Goal: Task Accomplishment & Management: Manage account settings

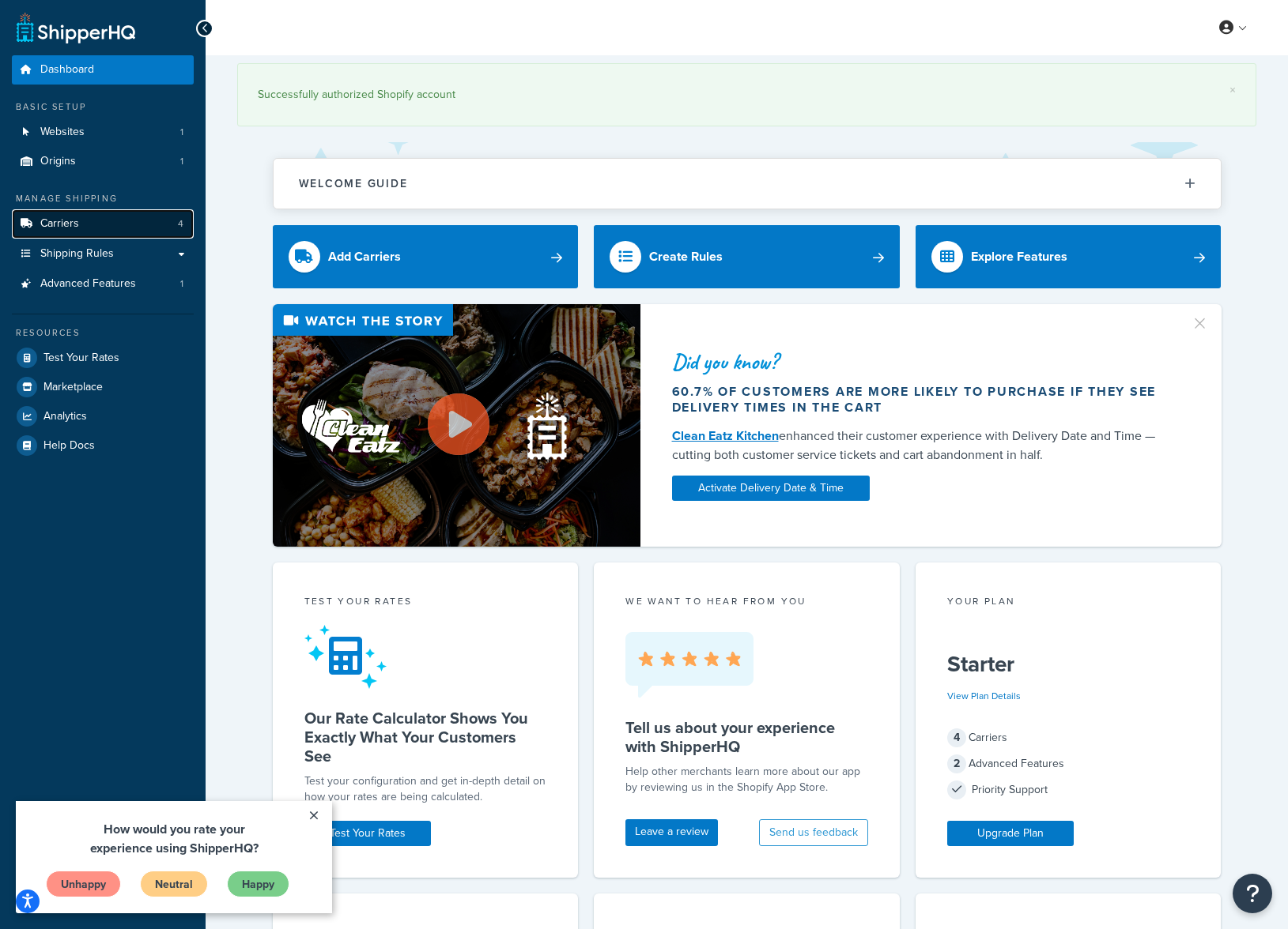
click at [78, 226] on span "Carriers" at bounding box center [60, 224] width 38 height 13
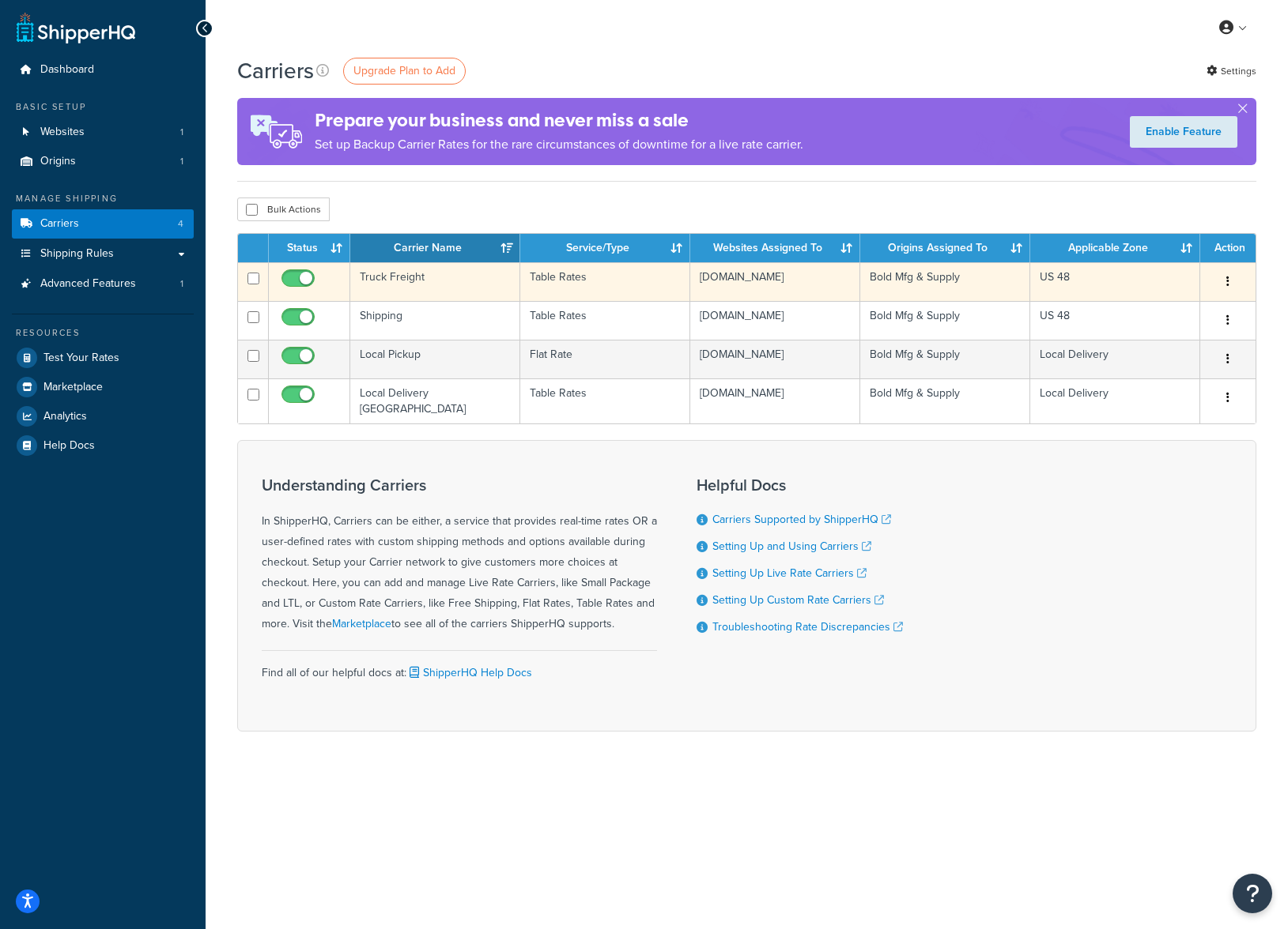
click at [433, 278] on td "Truck Freight" at bounding box center [434, 281] width 170 height 38
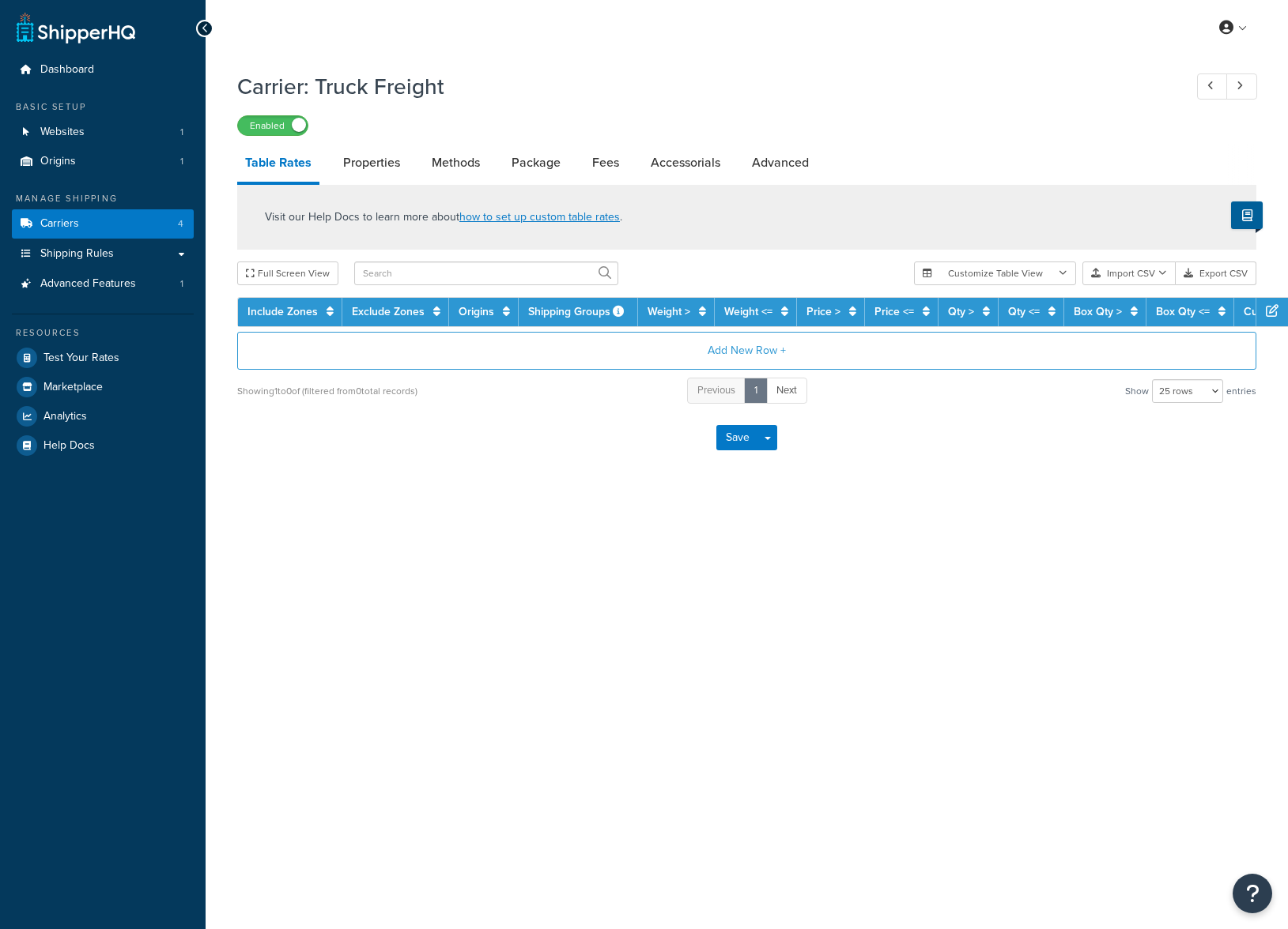
select select "25"
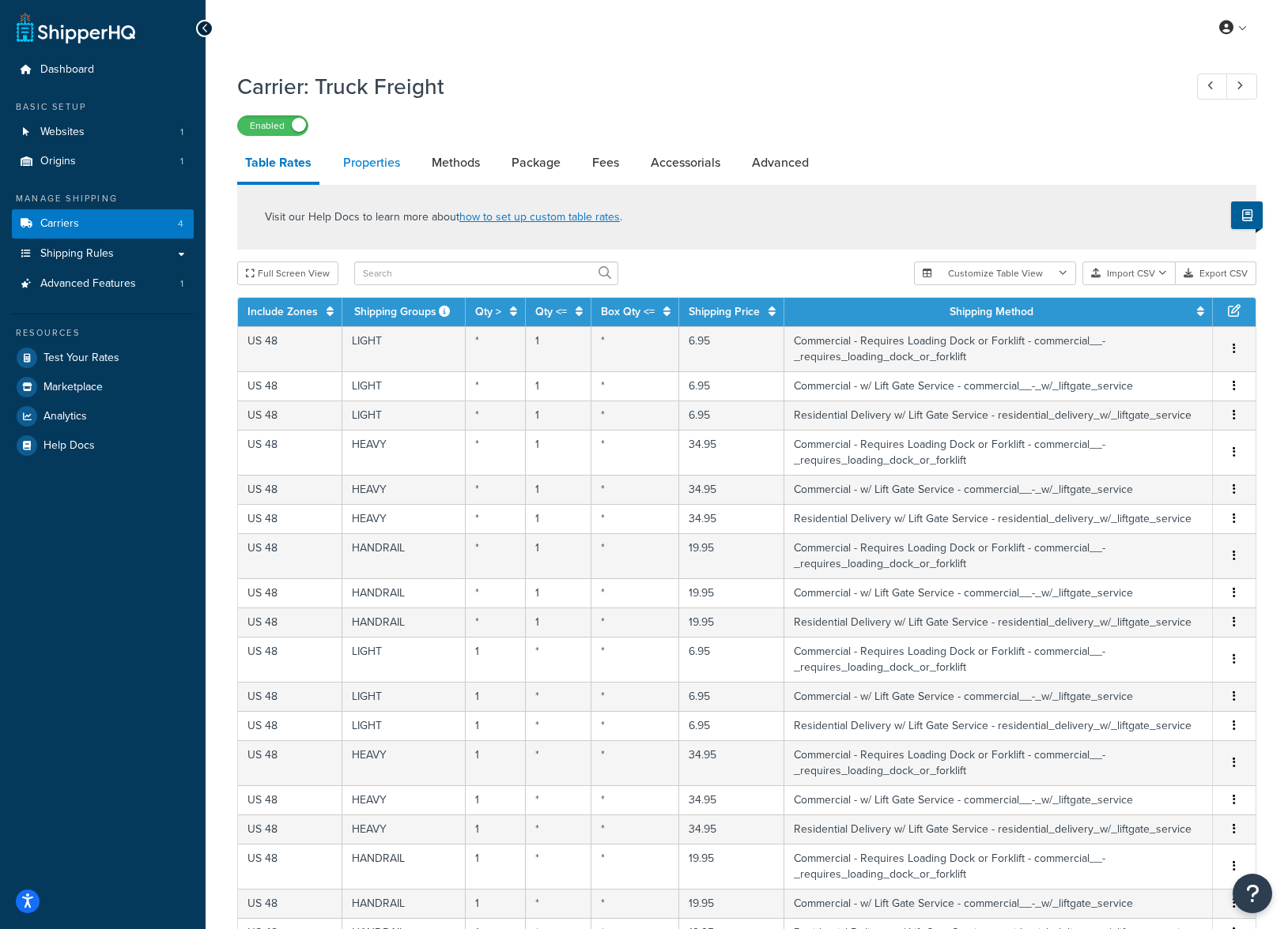
click at [374, 165] on link "Properties" at bounding box center [372, 162] width 73 height 37
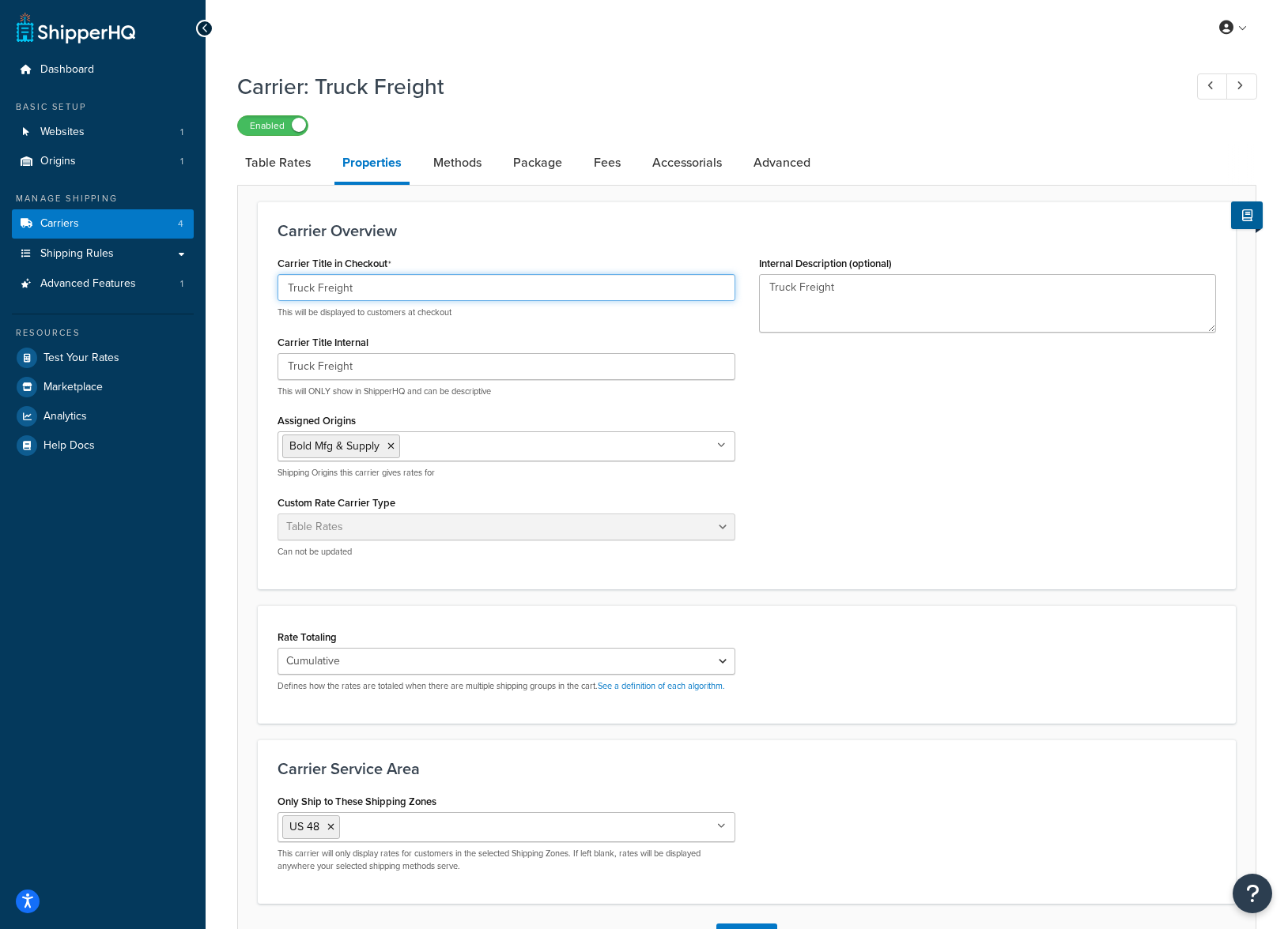
click at [303, 291] on input "Truck Freight" at bounding box center [507, 287] width 458 height 27
type input "LTL Freight"
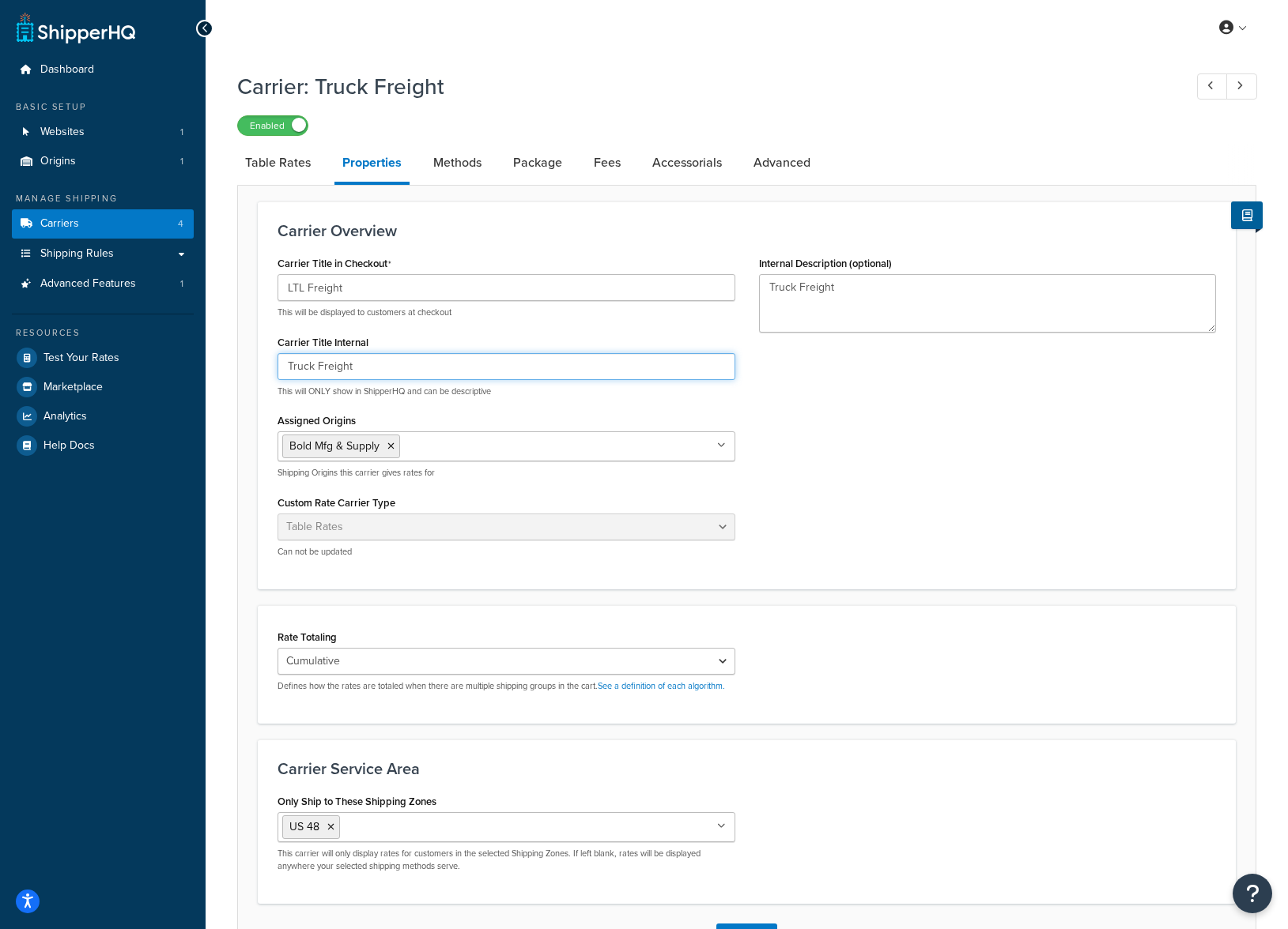
click at [302, 364] on input "Truck Freight" at bounding box center [507, 367] width 458 height 27
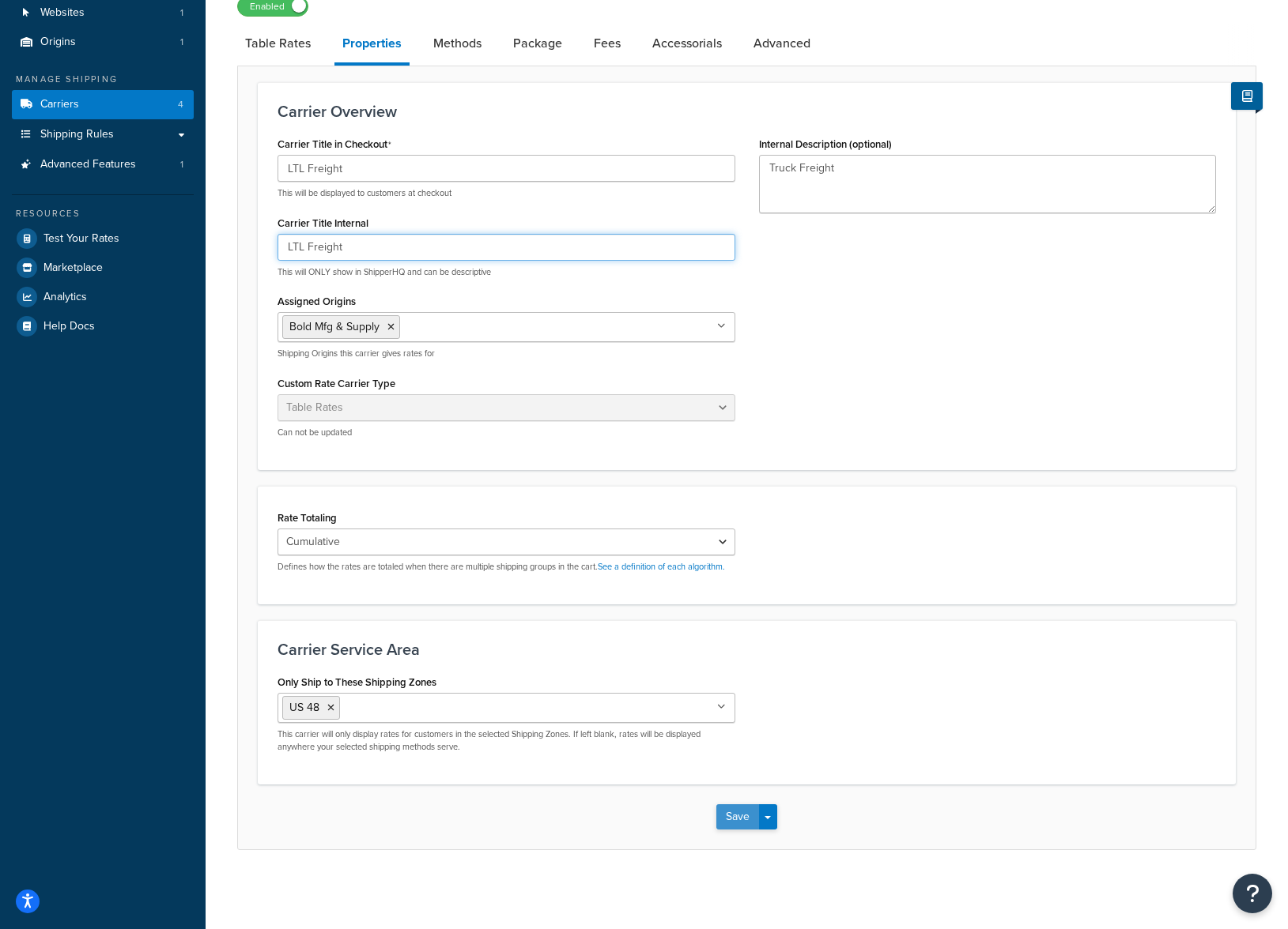
type input "LTL Freight"
click at [726, 827] on button "Save" at bounding box center [737, 817] width 42 height 25
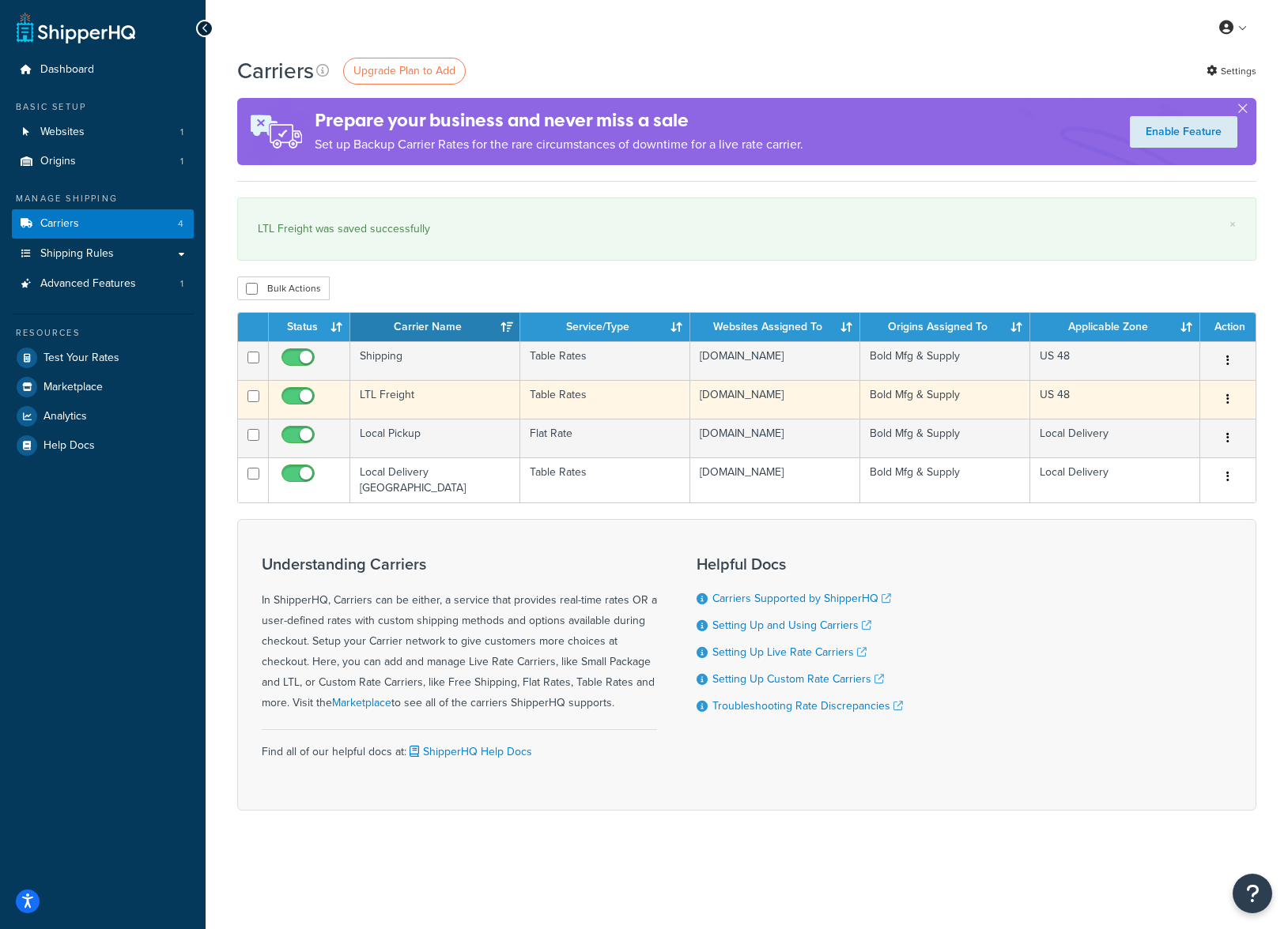
click at [411, 402] on td "LTL Freight" at bounding box center [434, 400] width 170 height 38
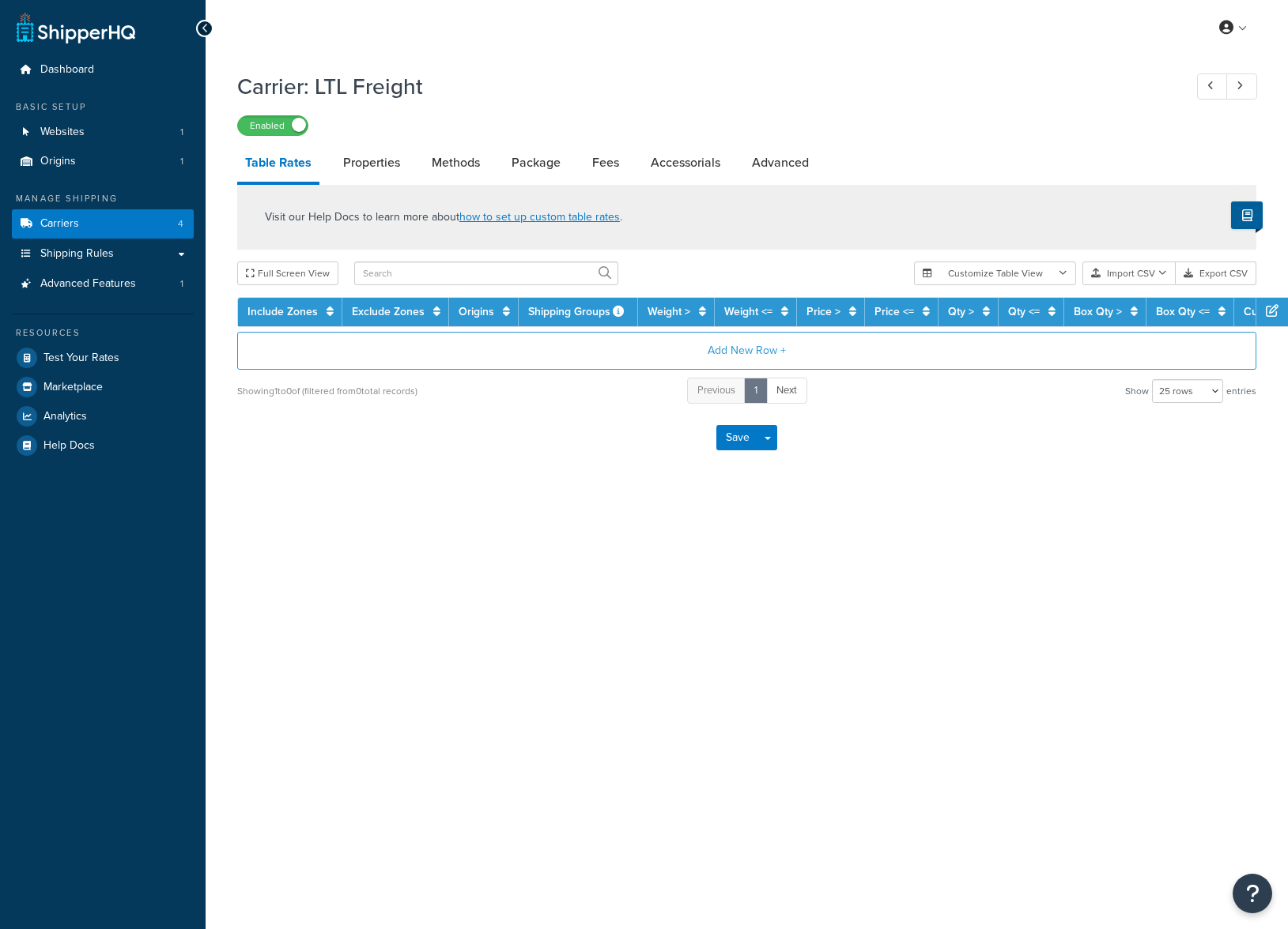
select select "25"
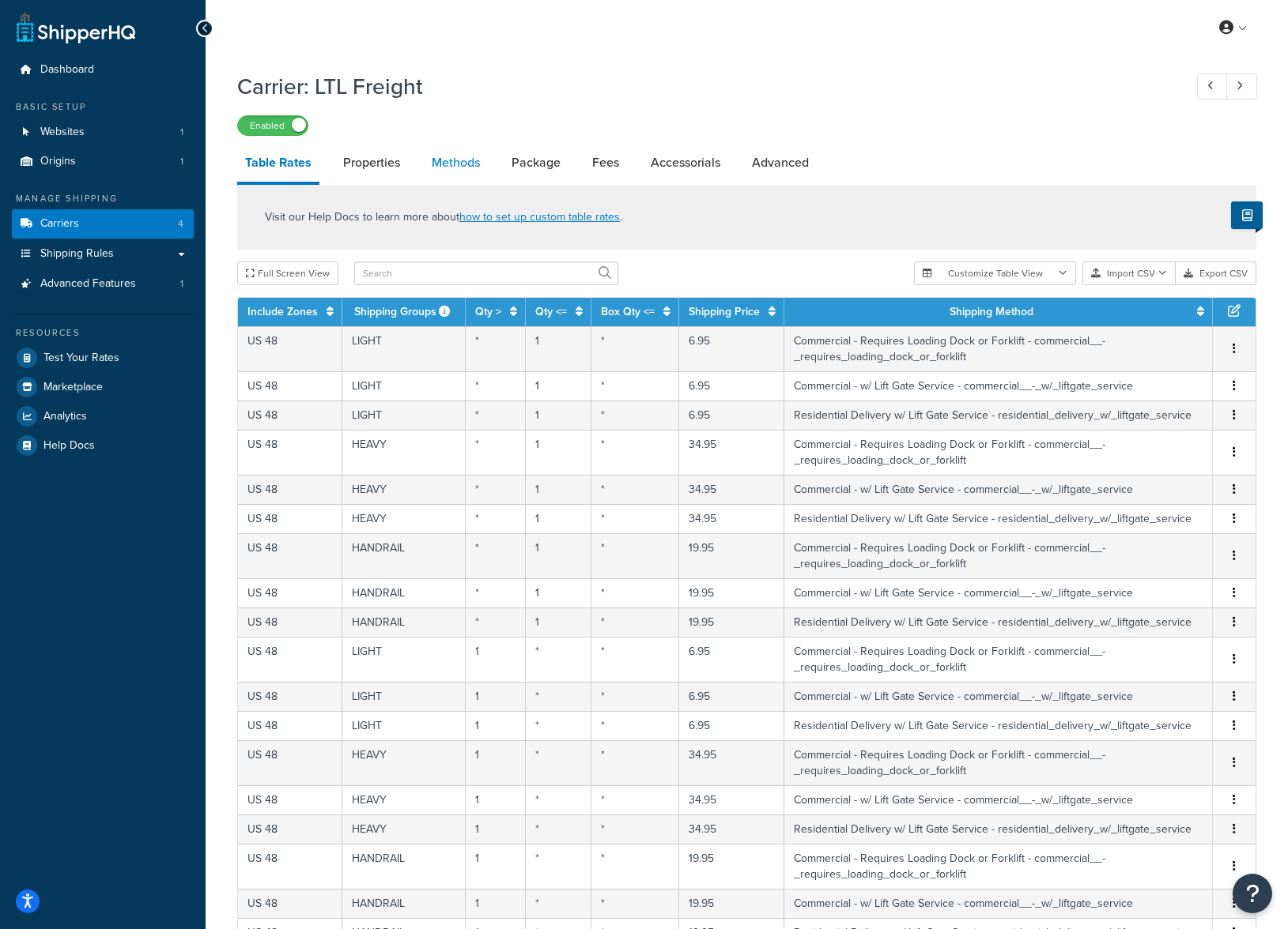
click at [448, 160] on link "Methods" at bounding box center [456, 162] width 64 height 37
select select "25"
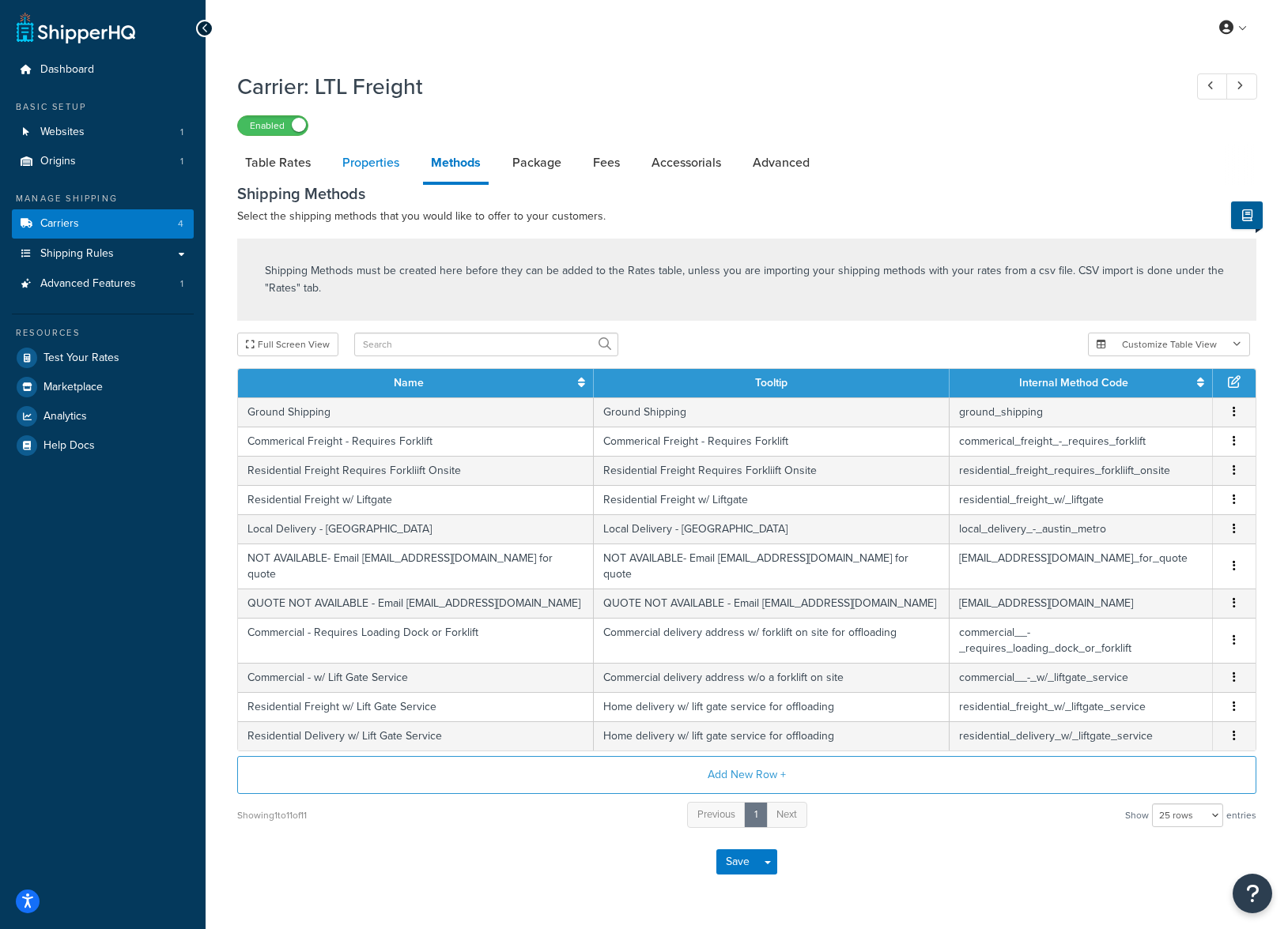
click at [387, 160] on link "Properties" at bounding box center [371, 162] width 73 height 37
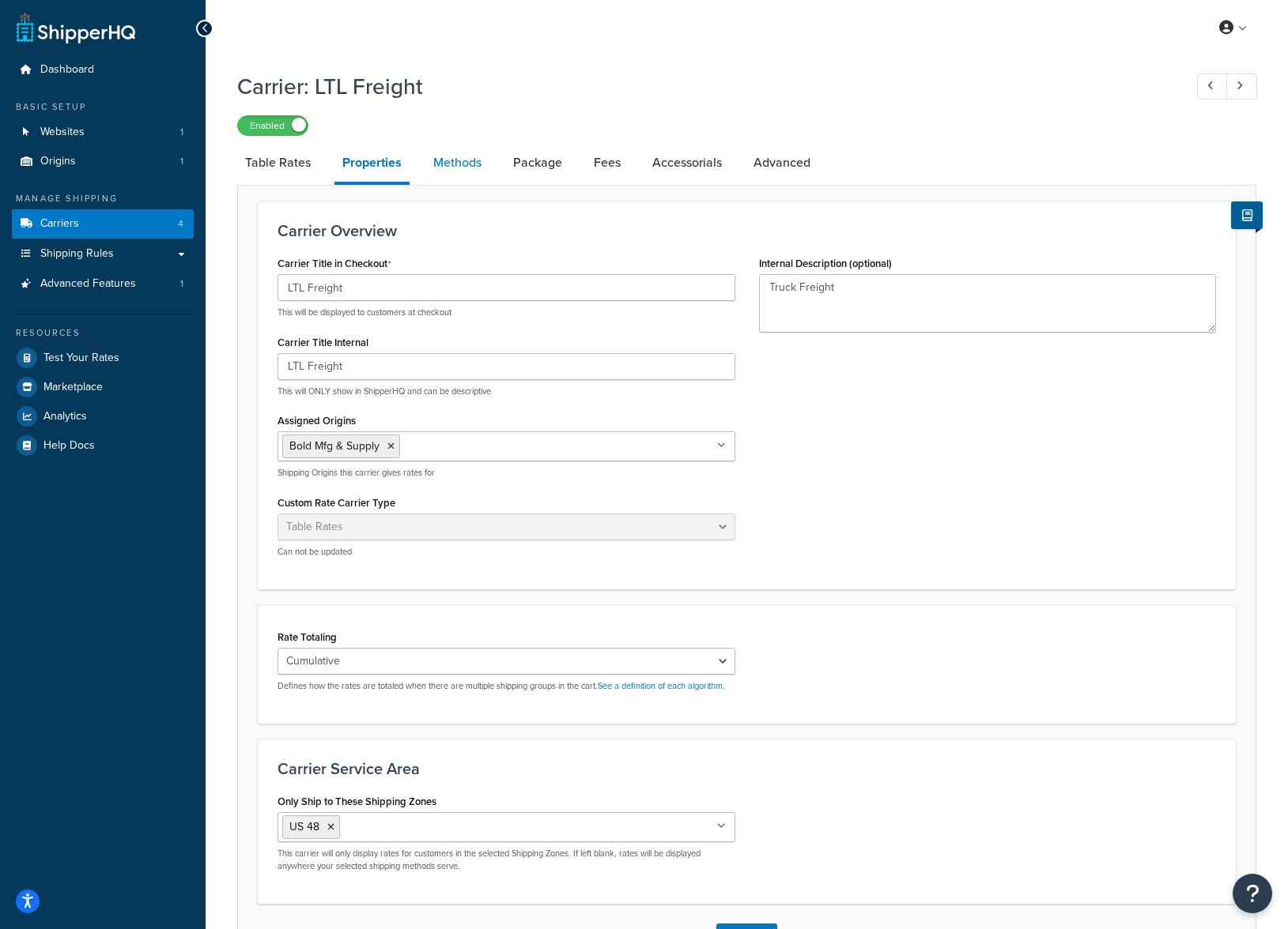
click at [446, 161] on link "Methods" at bounding box center [457, 162] width 64 height 37
select select "25"
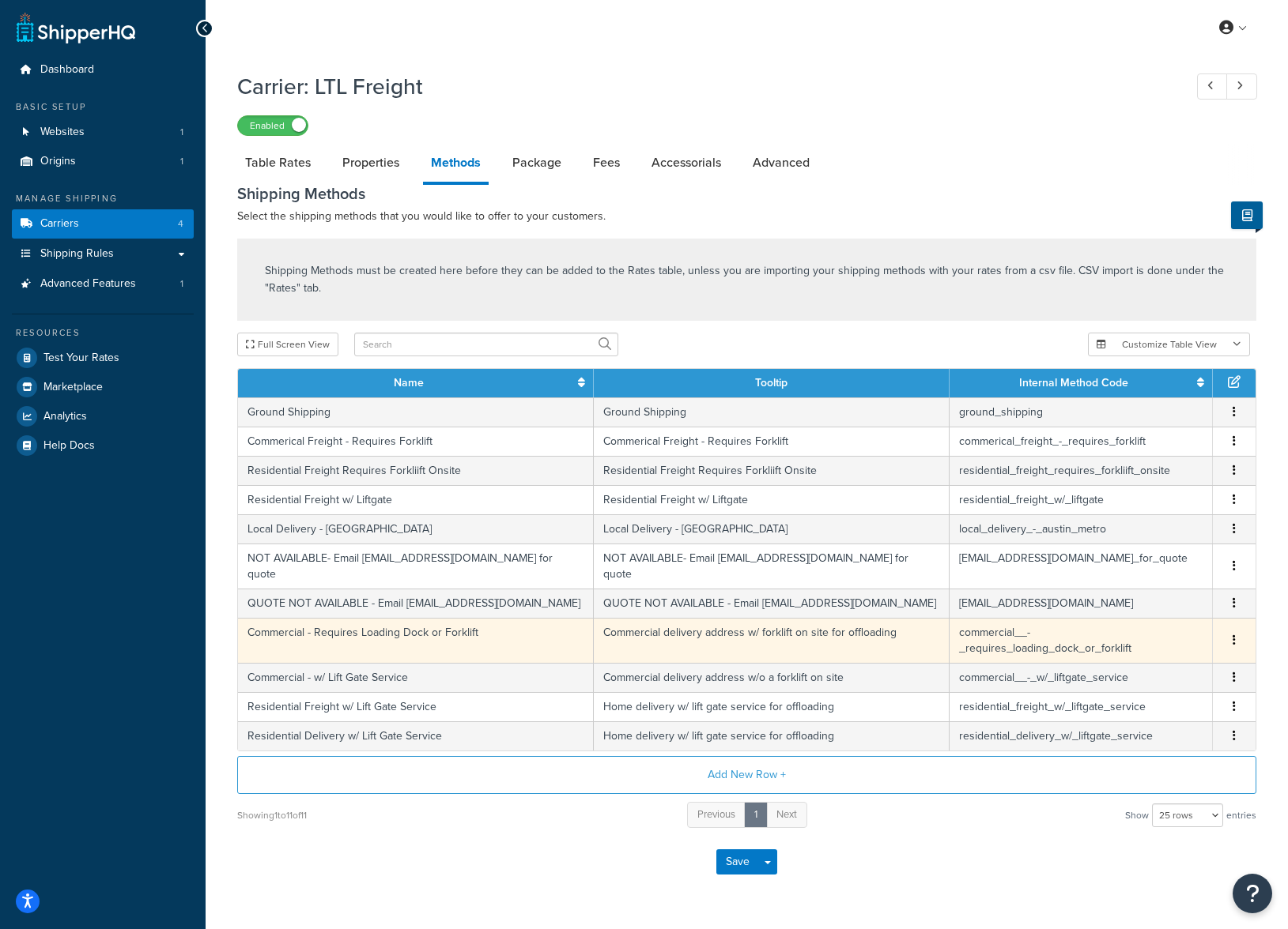
click at [642, 618] on td "Commercial delivery address w/ forklift on site for offloading" at bounding box center [772, 640] width 356 height 45
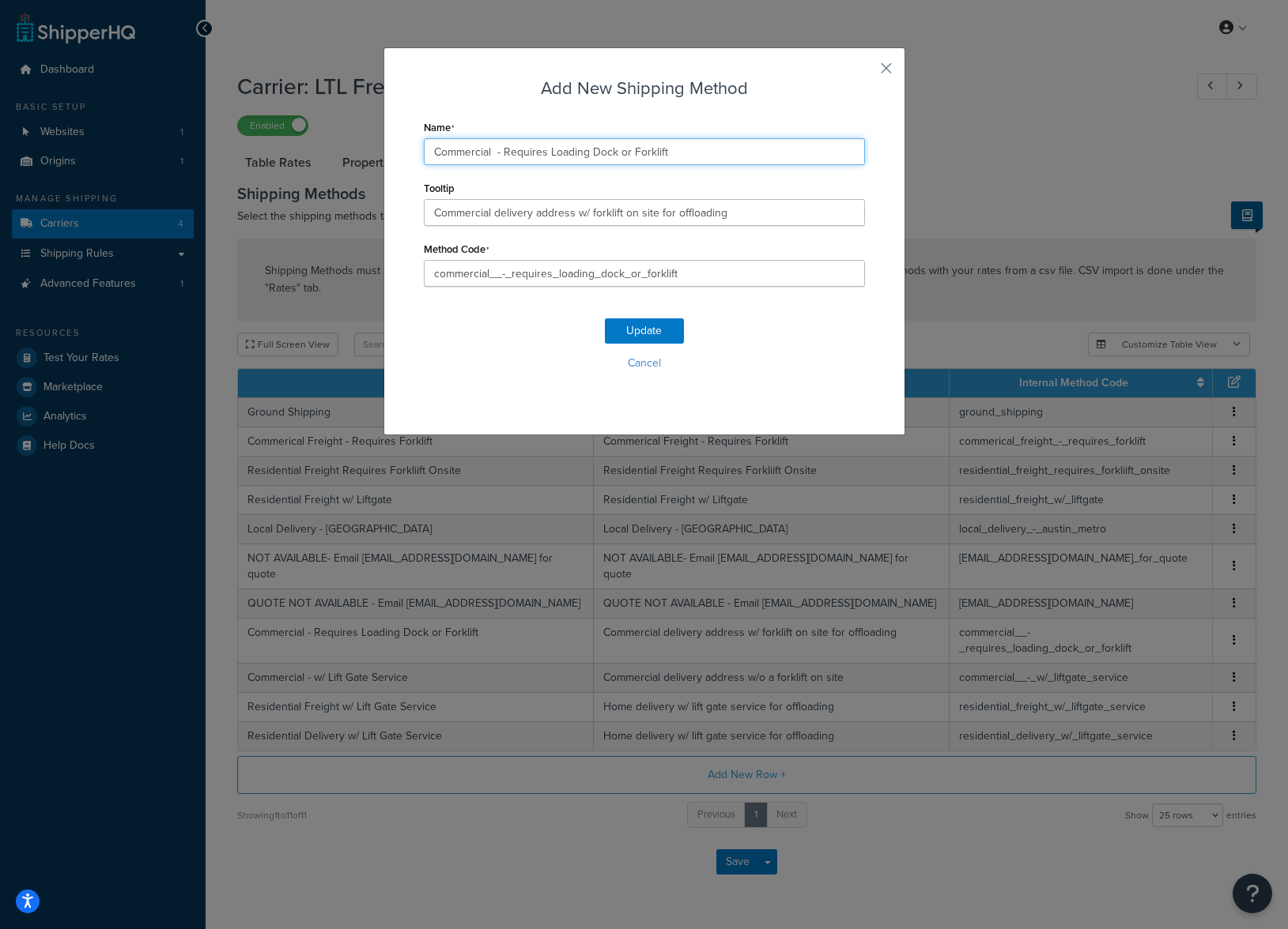
click at [462, 154] on input "Commercial - Requires Loading Dock or Forklift" at bounding box center [644, 152] width 441 height 27
drag, startPoint x: 523, startPoint y: 153, endPoint x: 562, endPoint y: 155, distance: 39.1
click at [562, 155] on input "Non-Residential - Requires Loading Dock or Forklift" at bounding box center [644, 152] width 441 height 27
click at [649, 157] on input "Non-Residential - Loading Dock or Forklift" at bounding box center [644, 152] width 441 height 27
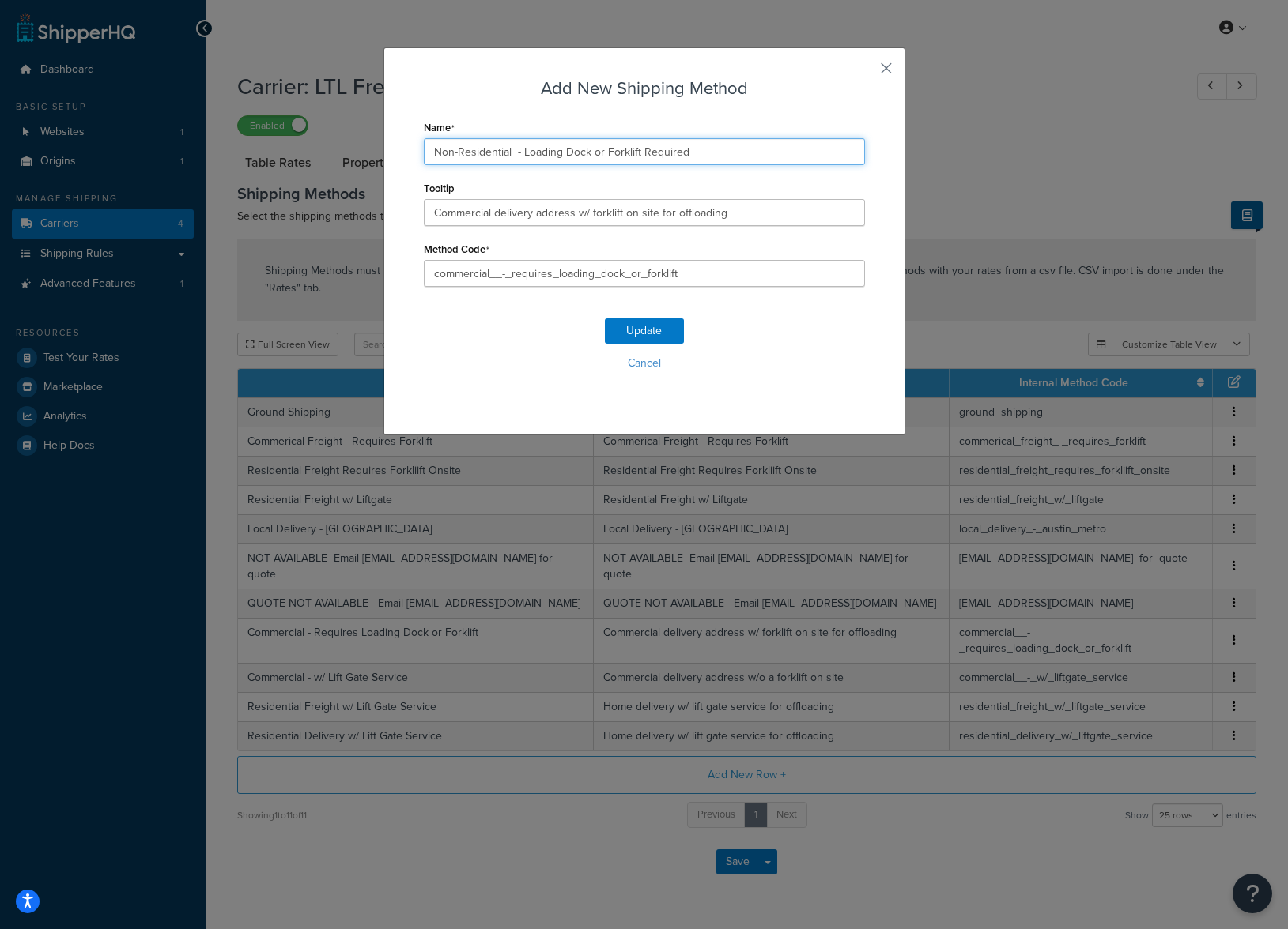
click at [523, 152] on input "Non-Residential - Loading Dock or Forklift Required" at bounding box center [644, 152] width 441 height 27
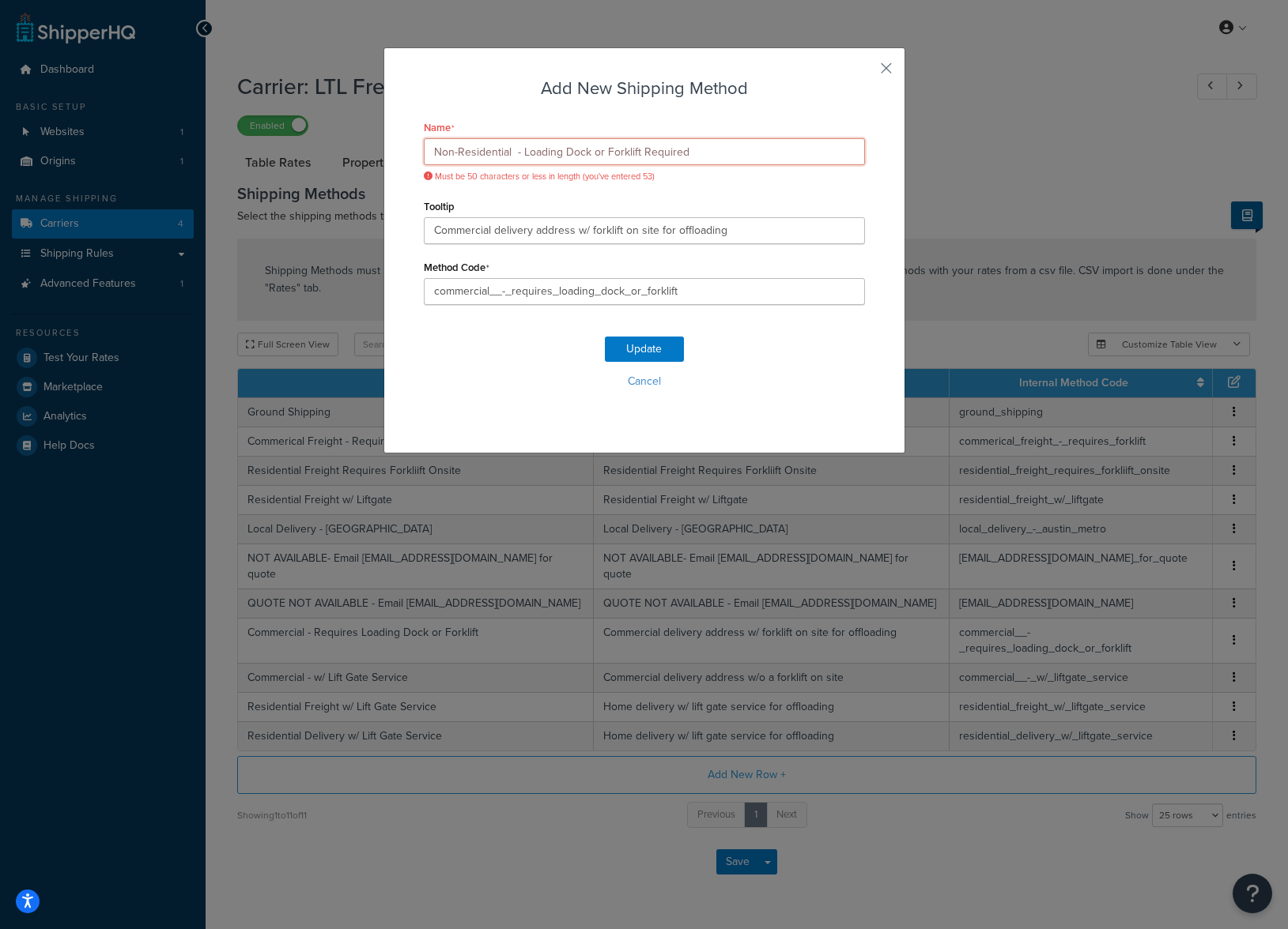
click at [777, 159] on input "Non-Residential - Loading Dock or Forklift Required" at bounding box center [644, 152] width 441 height 27
click at [516, 154] on input "Non-Residential - Loading Dock or Forklift Required" at bounding box center [644, 152] width 441 height 27
click at [715, 146] on input "Non-Residential - Loading Dock or Forklift Required" at bounding box center [644, 152] width 441 height 27
drag, startPoint x: 561, startPoint y: 151, endPoint x: 539, endPoint y: 151, distance: 22.0
click at [539, 151] on input "Non-Residential - Loading Dock or Forklift Required" at bounding box center [644, 152] width 441 height 27
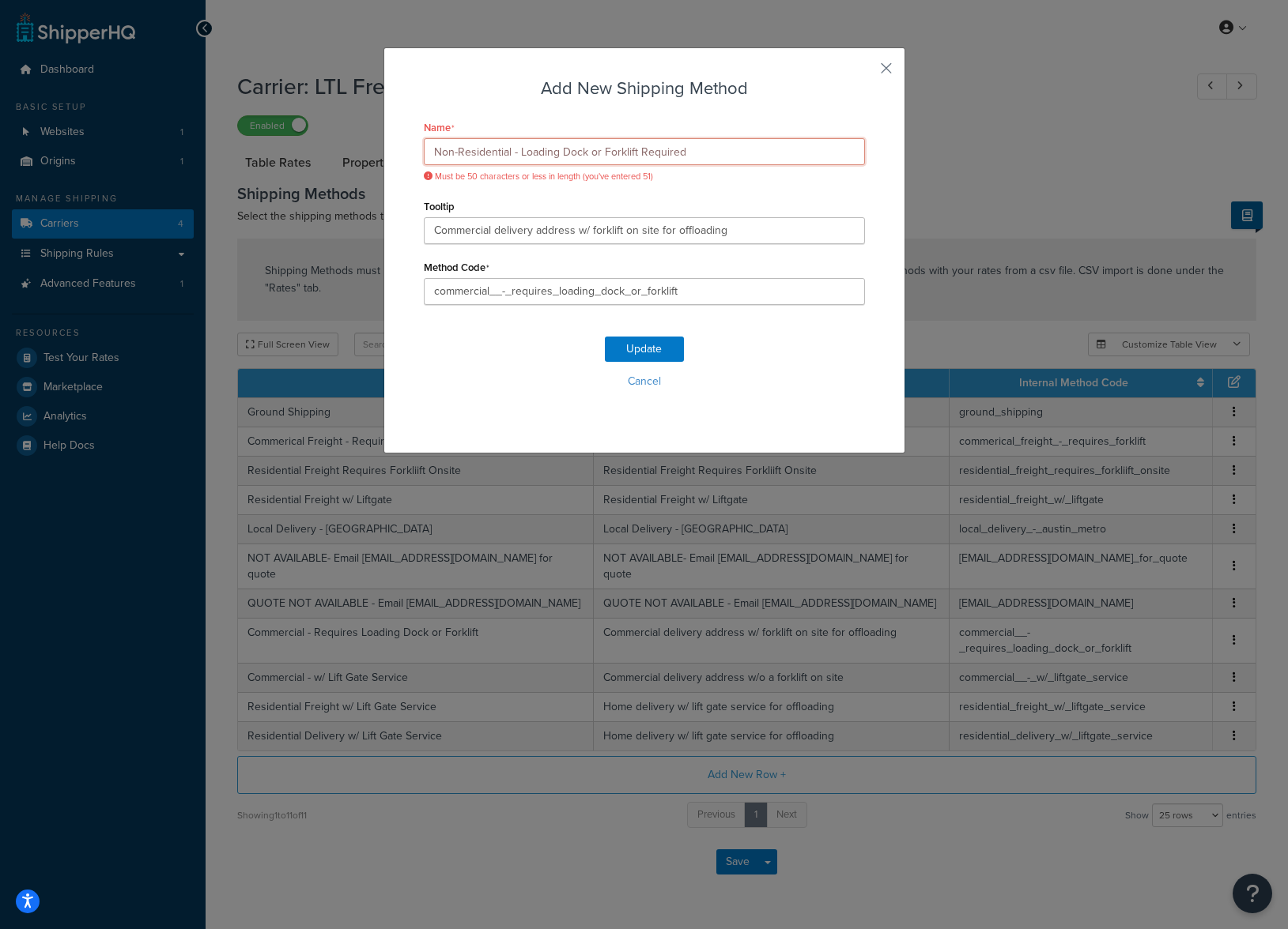
click at [566, 152] on input "Non-Residential - Loading Dock or Forklift Required" at bounding box center [644, 152] width 441 height 27
click at [707, 154] on input "Non-Residential - Loading Dock or Forklift Required" at bounding box center [644, 152] width 441 height 27
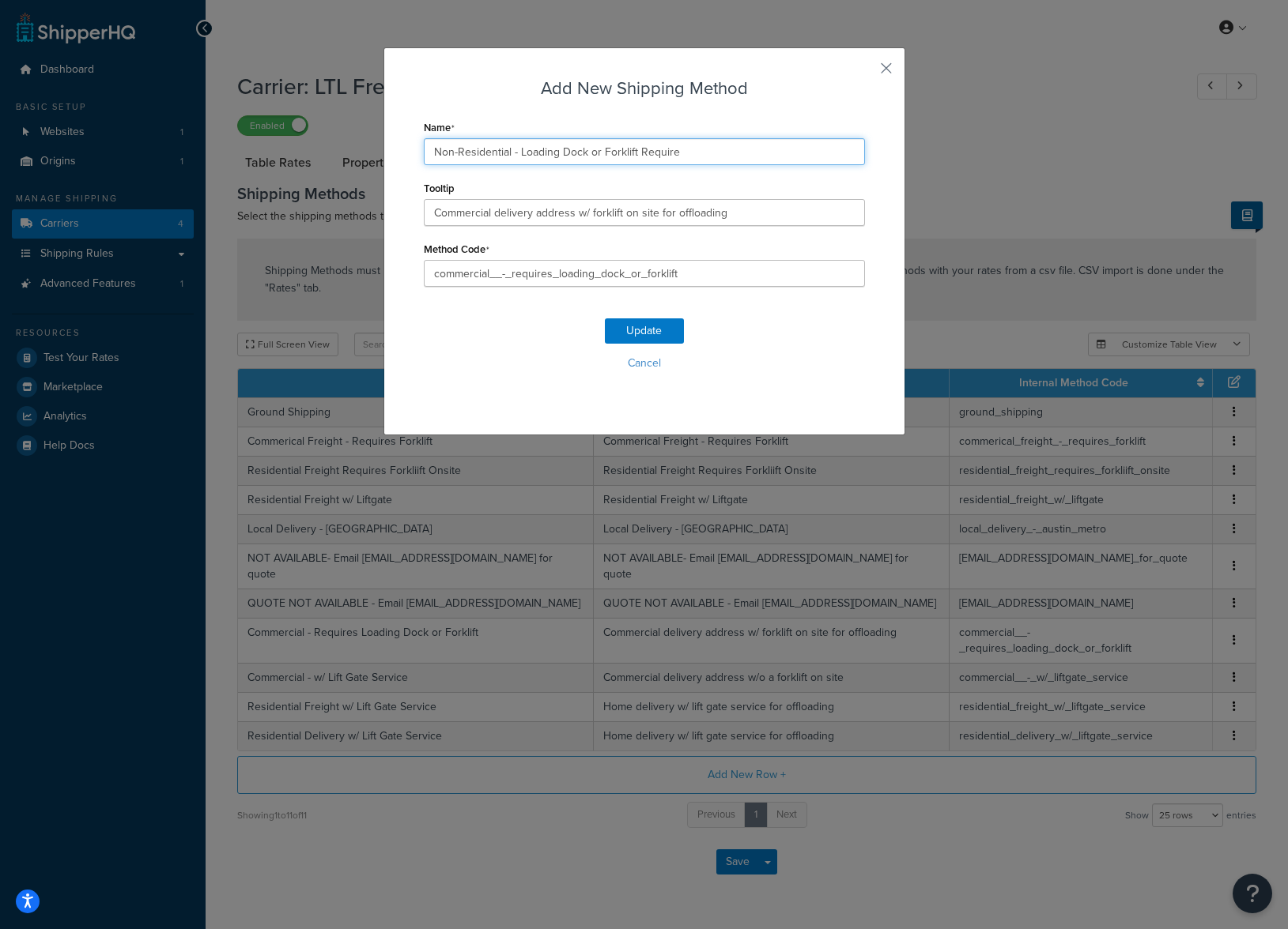
drag, startPoint x: 560, startPoint y: 153, endPoint x: 522, endPoint y: 153, distance: 38.0
click at [522, 153] on input "Non-Residential - Loading Dock or Forklift Require" at bounding box center [644, 152] width 441 height 27
click at [604, 155] on input "Non-Residential - Loading Dock or Forklift Require" at bounding box center [644, 152] width 441 height 27
click at [679, 152] on input "Non-Residential - Loading Dock or Forklift Require" at bounding box center [644, 152] width 441 height 27
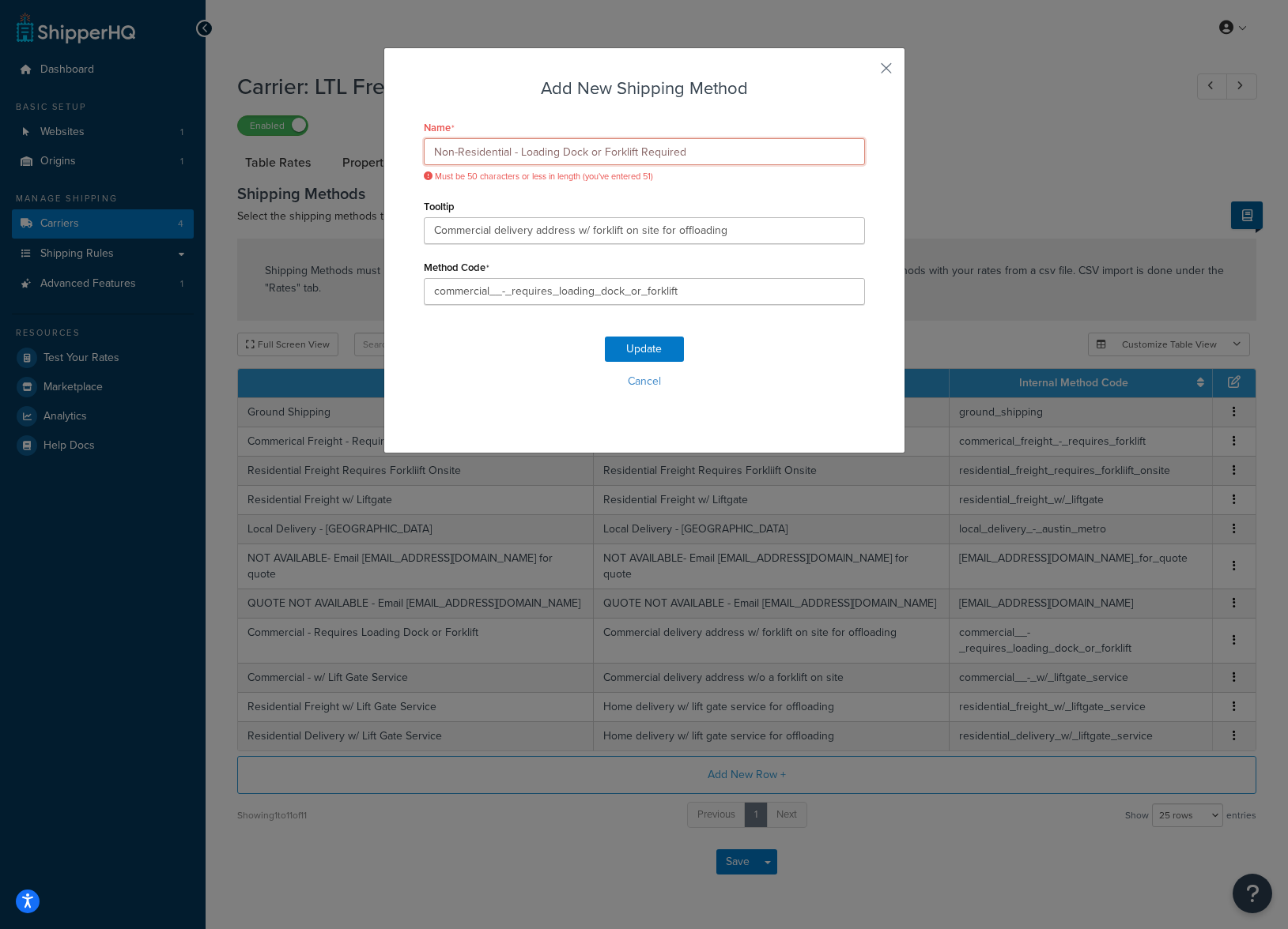
click at [570, 149] on input "Non-Residential - Loading Dock or Forklift Required" at bounding box center [644, 152] width 441 height 27
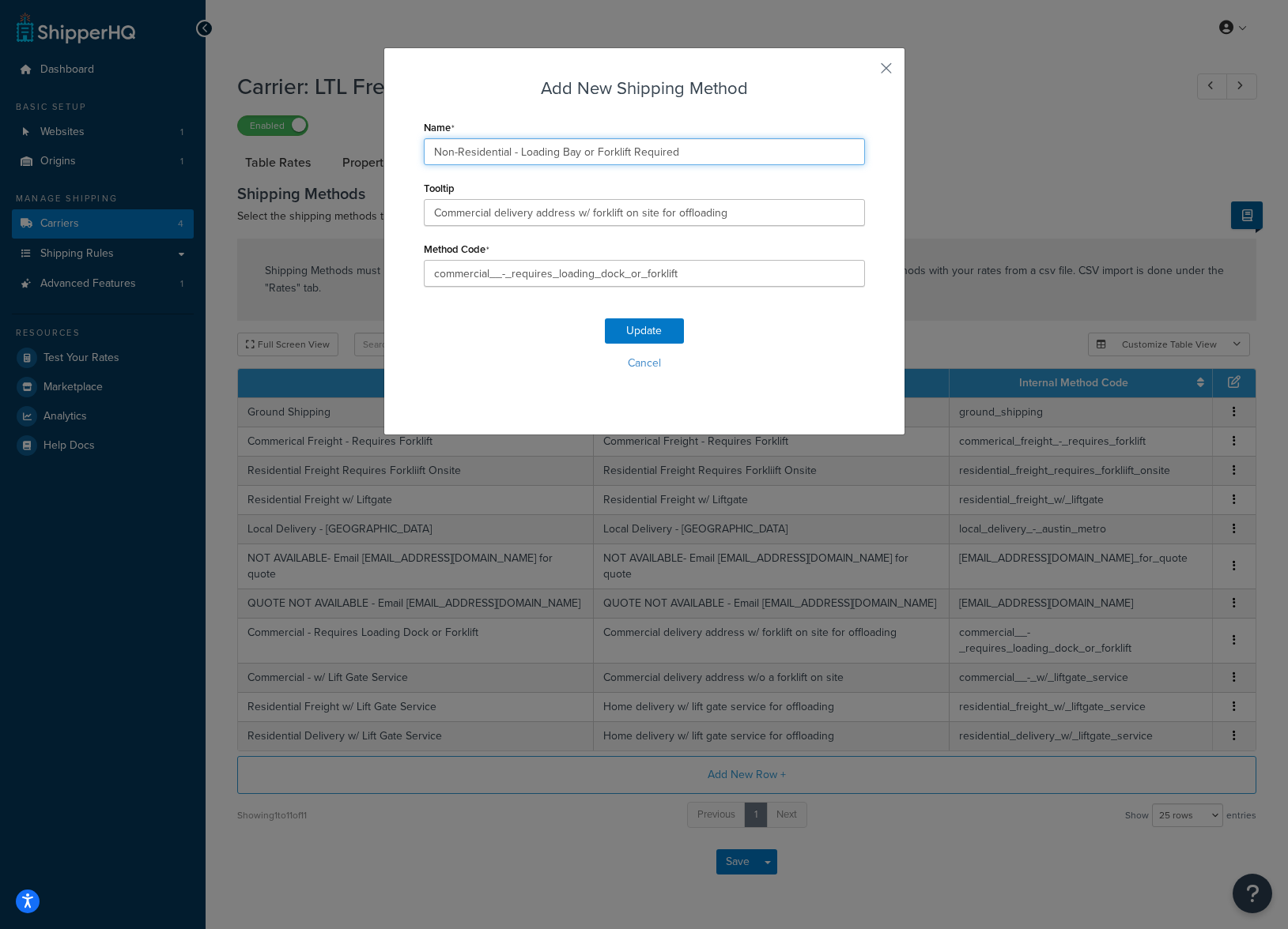
type input "Non-Residential - Loading Bay or Forklift Required"
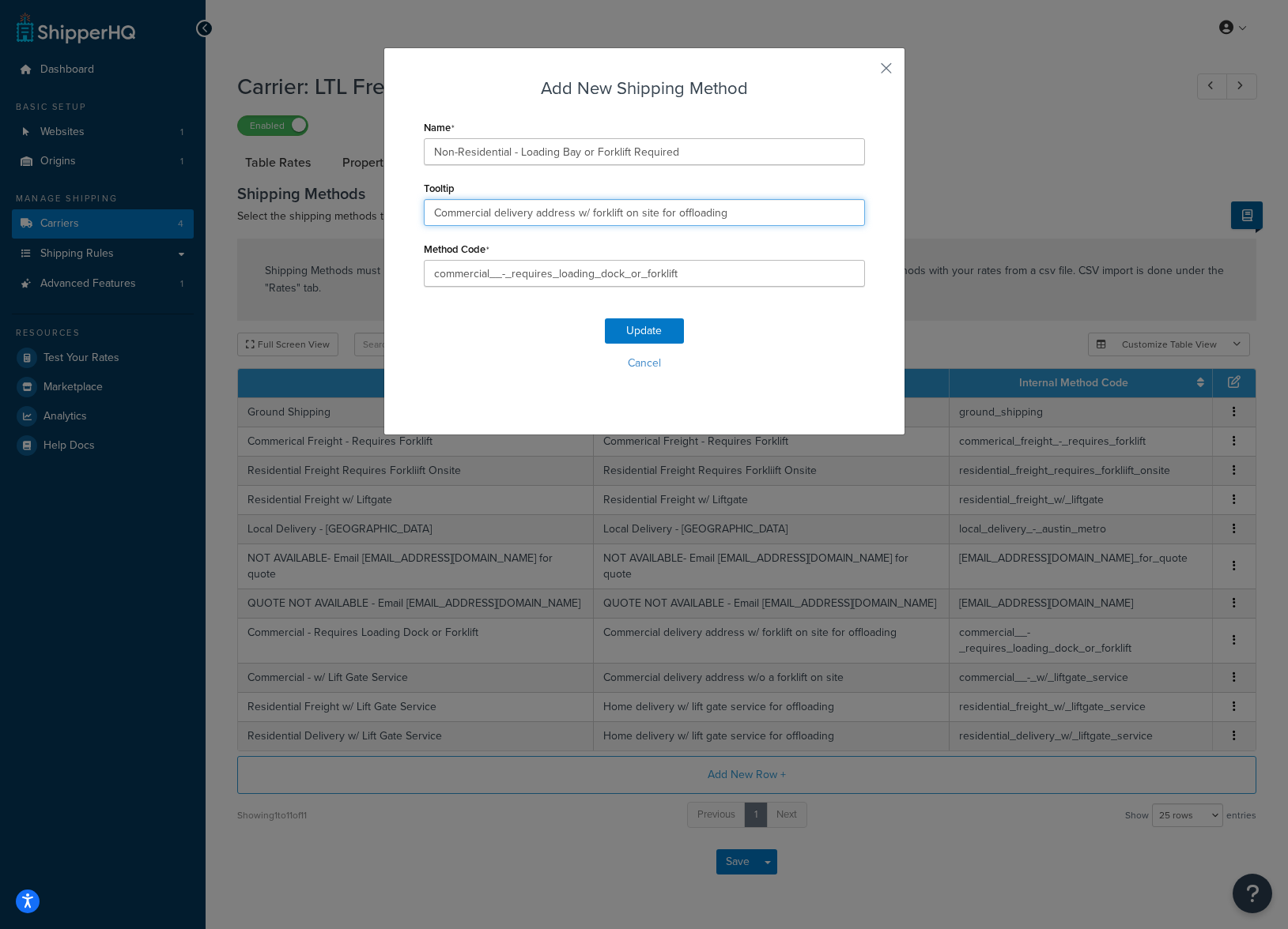
click at [452, 214] on input "Commercial delivery address w/ forklift on site for offloading" at bounding box center [644, 212] width 441 height 27
click at [637, 213] on input "Non-residential delivery address w/ forklift on site for offloading" at bounding box center [644, 212] width 441 height 27
click at [734, 214] on input "Non-residential delivery address w/ forklift or loading dock on site for offloa…" at bounding box center [644, 212] width 441 height 27
type input "Non-residential delivery address w/ forklift or loading dock on-site for offloa…"
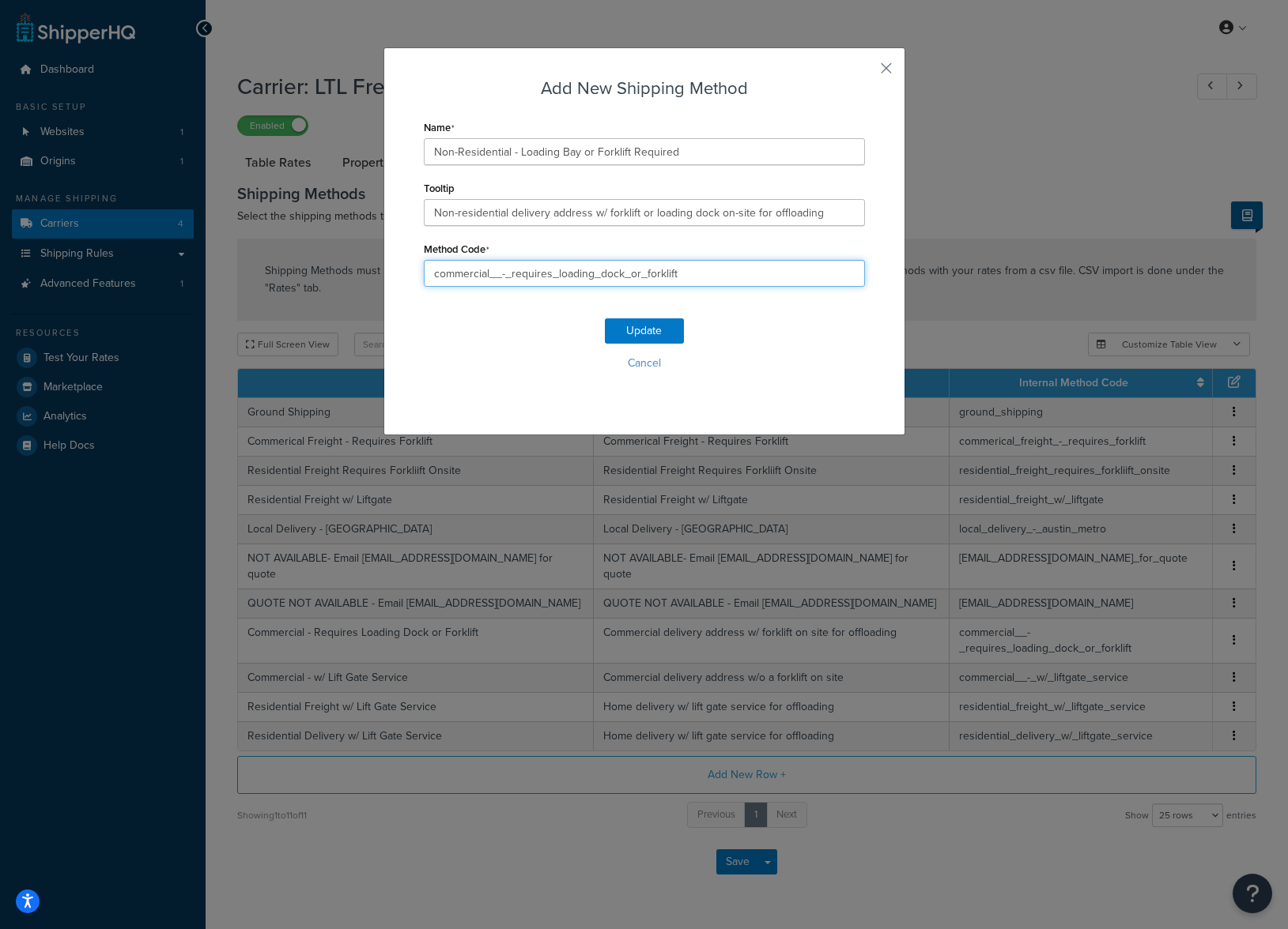
click at [607, 274] on input "commercial__-_requires_loading_dock_or_forklift" at bounding box center [644, 274] width 441 height 27
click at [611, 274] on input "commercial__-_requires_loading_dock_or_forklift" at bounding box center [644, 274] width 441 height 27
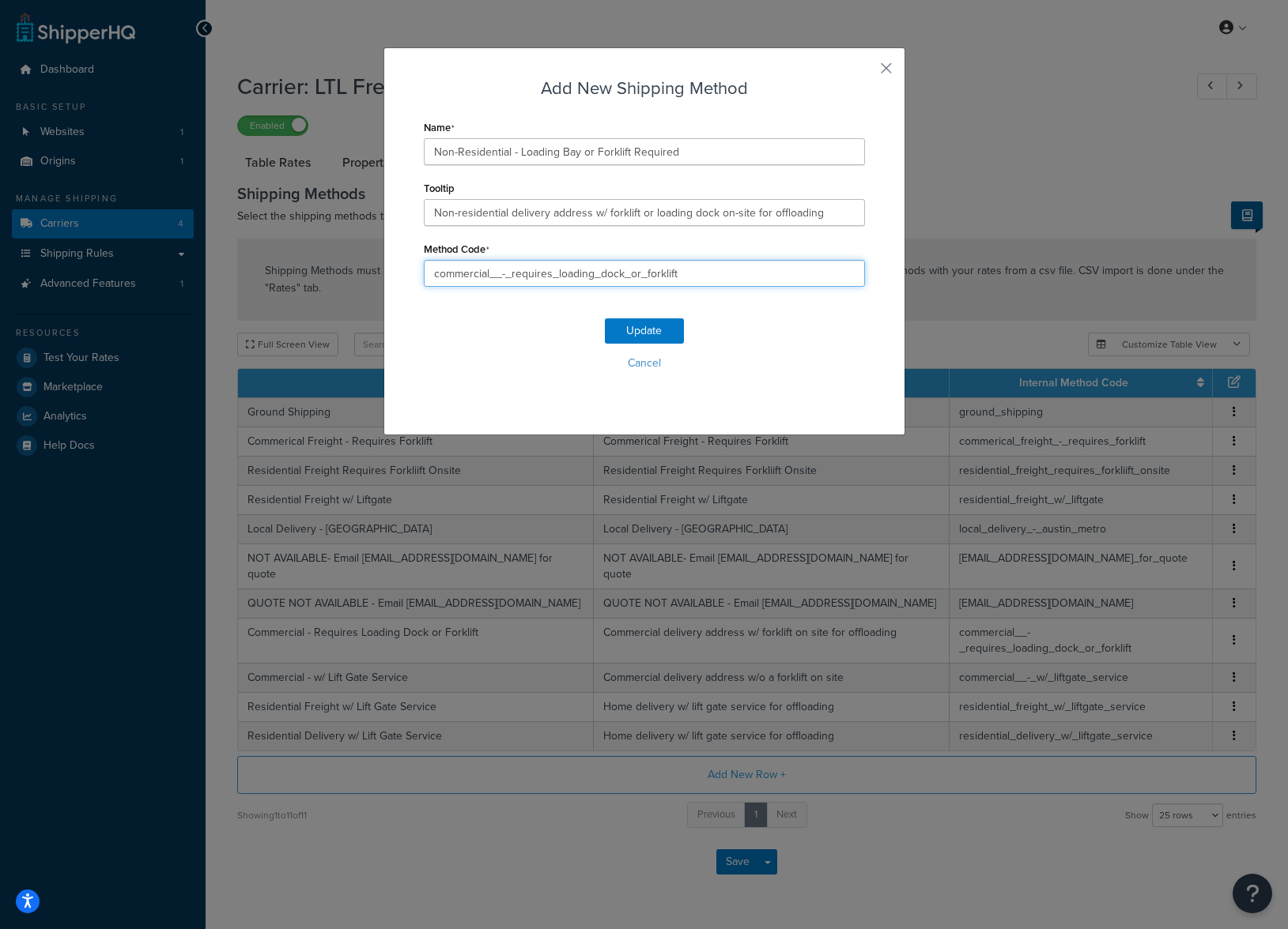
click at [619, 274] on input "commercial__-_requires_loading_dock_or_forklift" at bounding box center [644, 274] width 441 height 27
drag, startPoint x: 622, startPoint y: 274, endPoint x: 602, endPoint y: 274, distance: 20.0
click at [602, 274] on input "commercial__-_requires_loading_dock_or_forklift" at bounding box center [644, 274] width 441 height 27
click at [790, 337] on div "Update Cancel" at bounding box center [644, 351] width 441 height 105
click at [647, 328] on button "Update" at bounding box center [644, 330] width 79 height 25
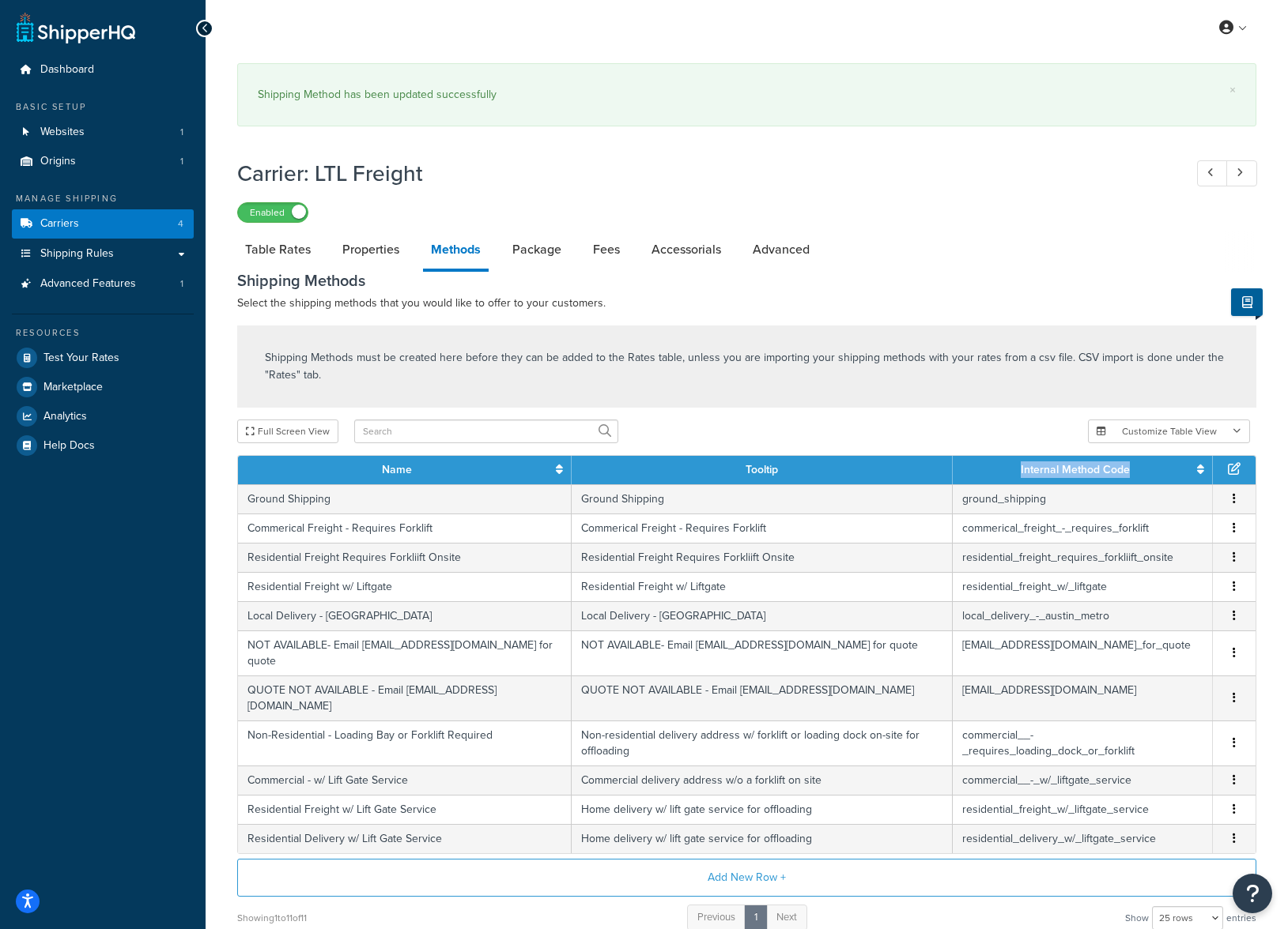
drag, startPoint x: 1010, startPoint y: 471, endPoint x: 1128, endPoint y: 477, distance: 118.2
click at [1128, 477] on th "Internal Method Code" at bounding box center [1082, 471] width 260 height 29
copy link "Internal Method Code"
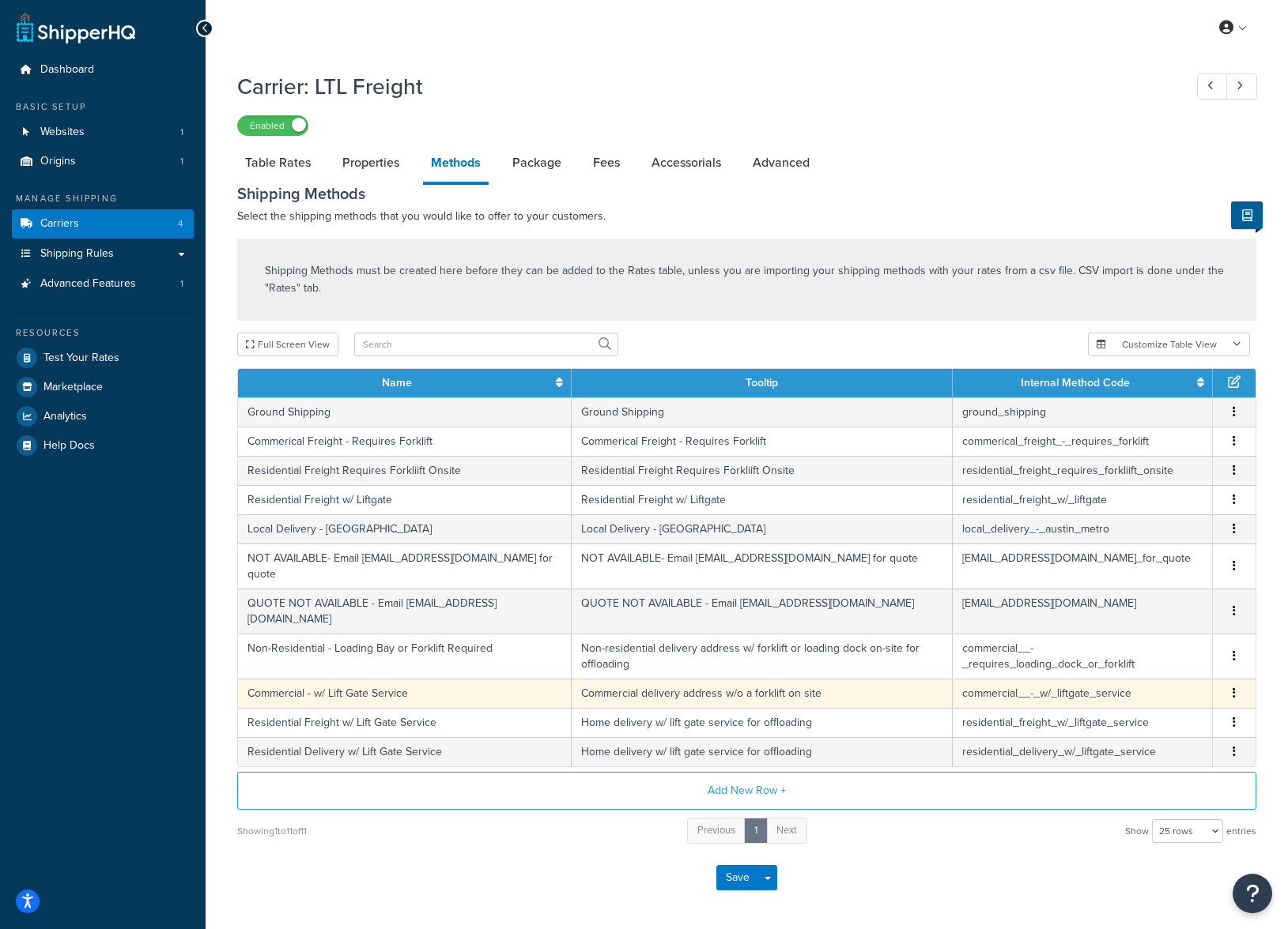
click at [629, 678] on td "Commercial delivery address w/o a forklift on site" at bounding box center [762, 693] width 381 height 29
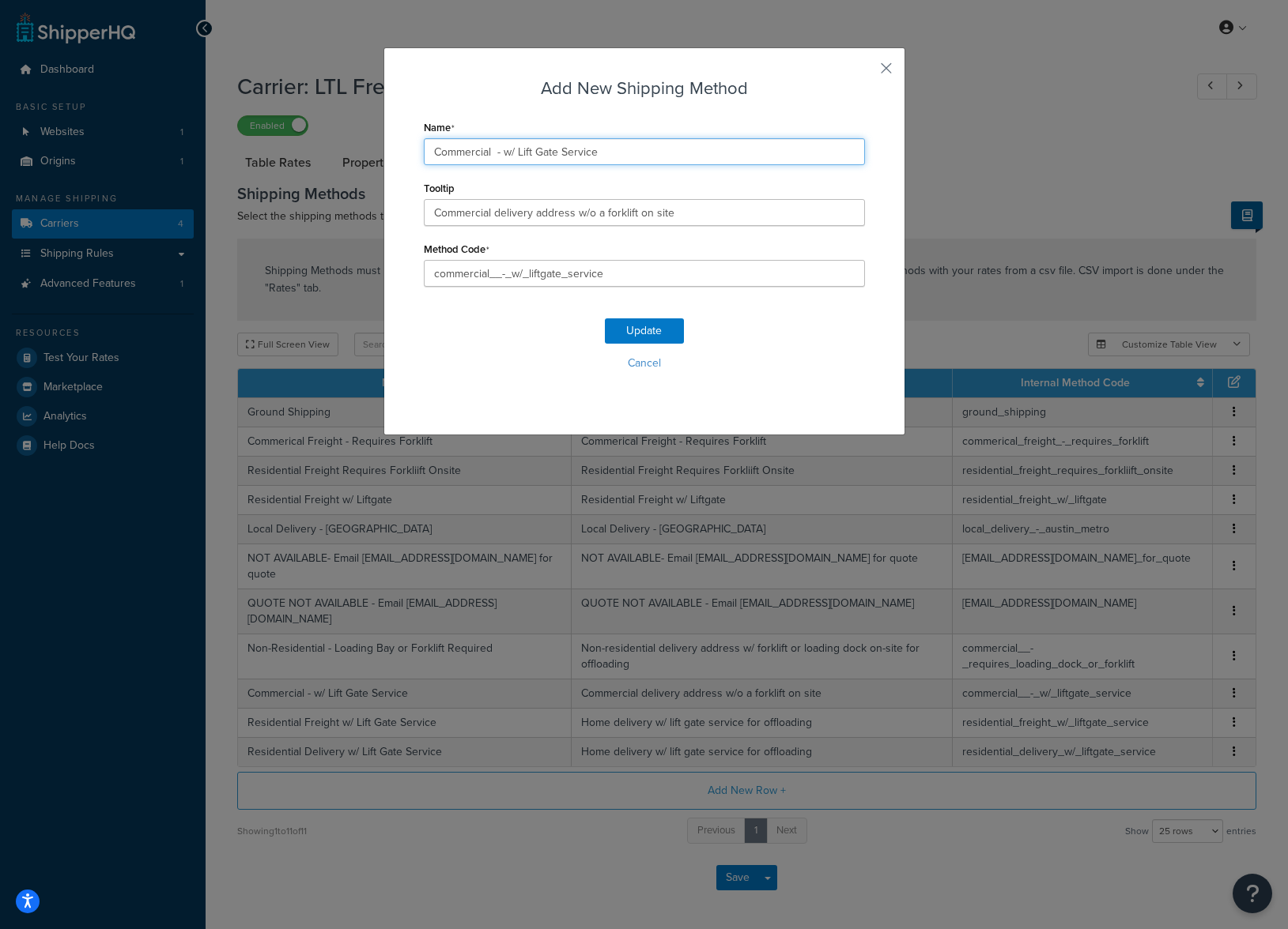
click at [454, 154] on input "Commercial - w/ Lift Gate Service" at bounding box center [644, 152] width 441 height 27
click at [514, 152] on input "Non-Residential - w/ Lift Gate Service" at bounding box center [644, 152] width 441 height 27
type input "Non-Residential - w/ Lift Gate Service"
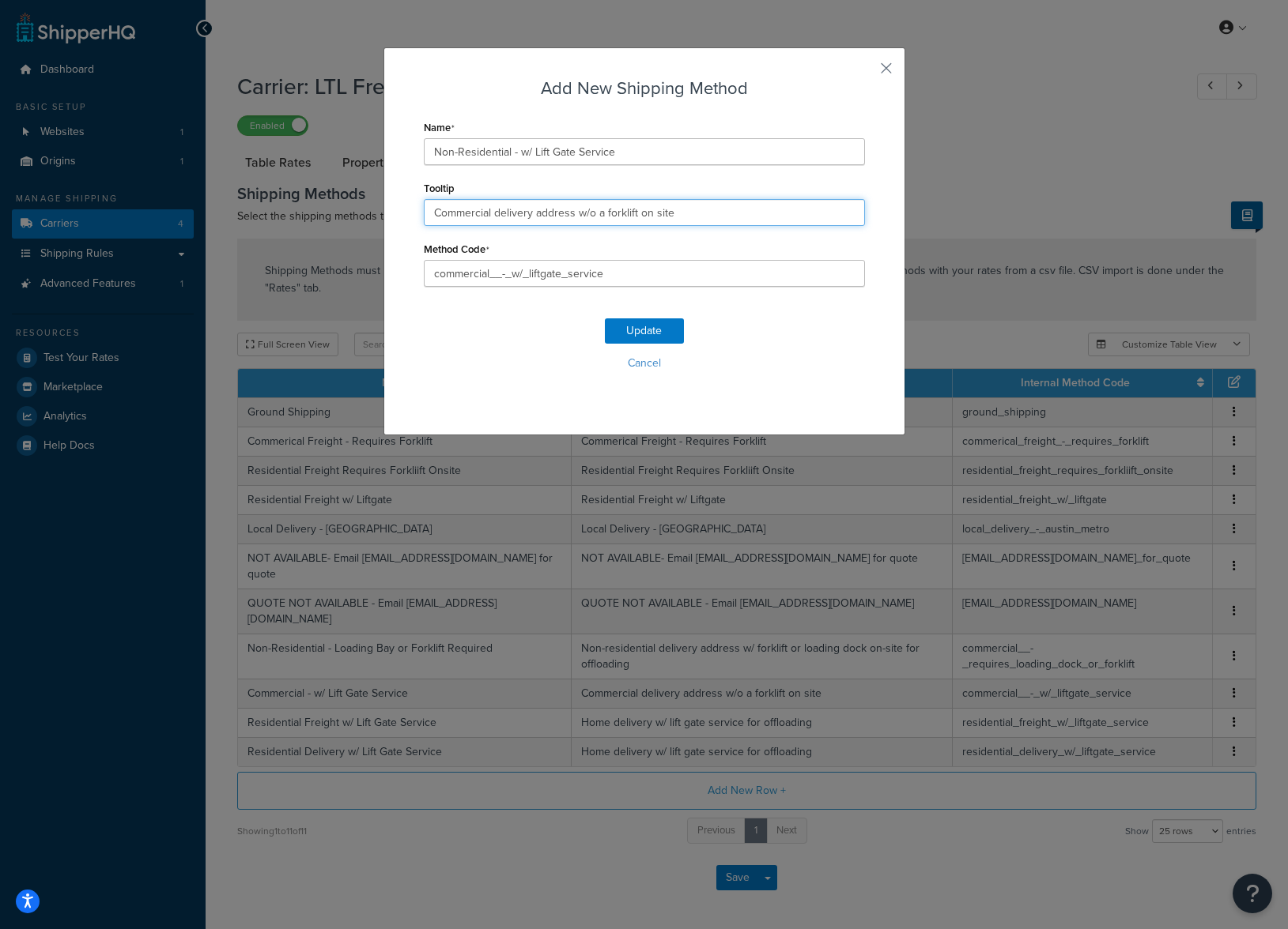
click at [465, 216] on input "Commercial delivery address w/o a forklift on site" at bounding box center [644, 212] width 441 height 27
click at [654, 215] on input "Non-Residential delivery address w/o a forklift on site" at bounding box center [644, 212] width 441 height 27
drag, startPoint x: 753, startPoint y: 211, endPoint x: 751, endPoint y: 253, distance: 42.0
click at [752, 212] on input "Non-Residential delivery address w/o a forklift or loading dock on site" at bounding box center [644, 212] width 441 height 27
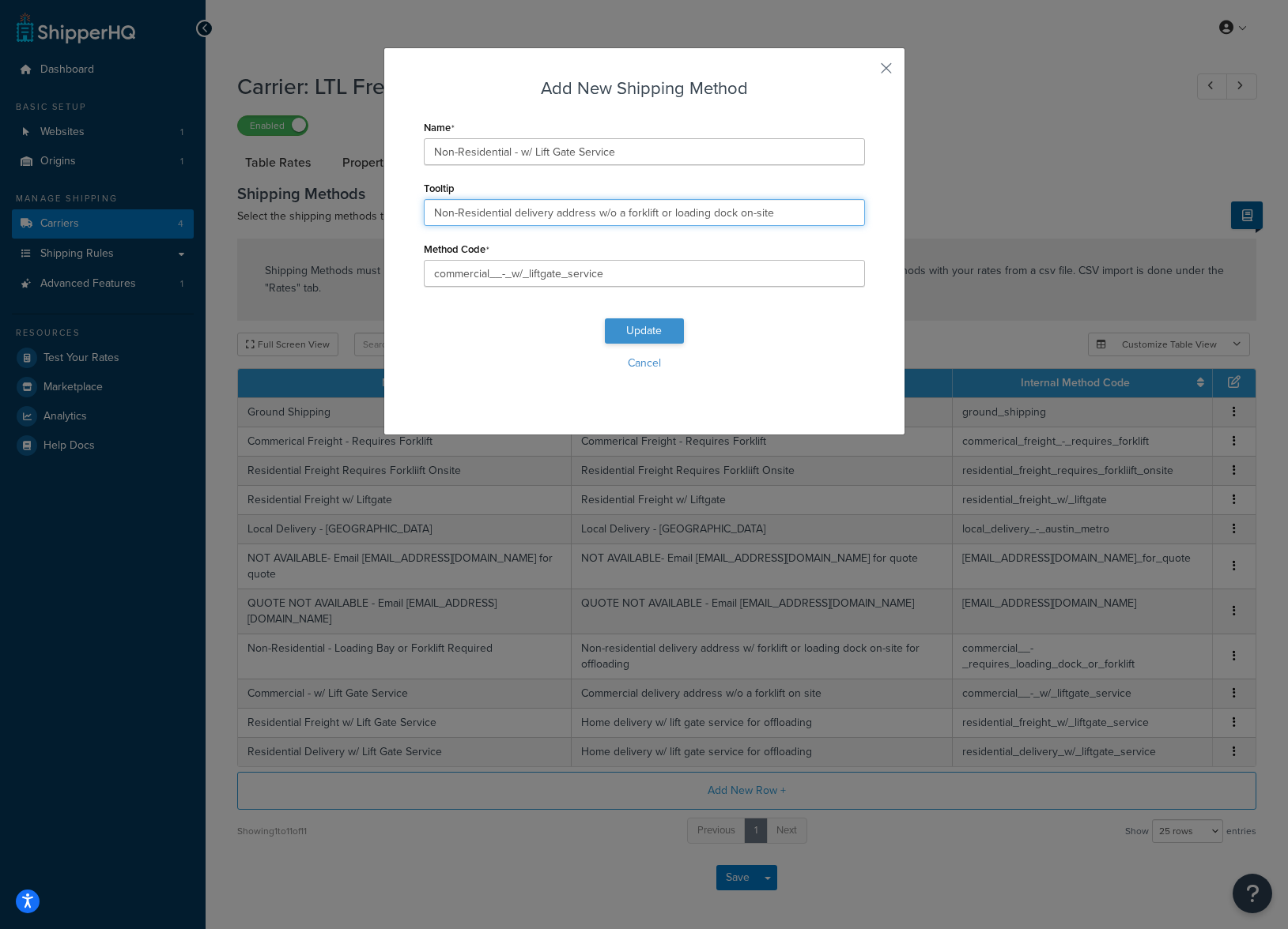
type input "Non-Residential delivery address w/o a forklift or loading dock on-site"
click at [657, 326] on button "Update" at bounding box center [644, 330] width 79 height 25
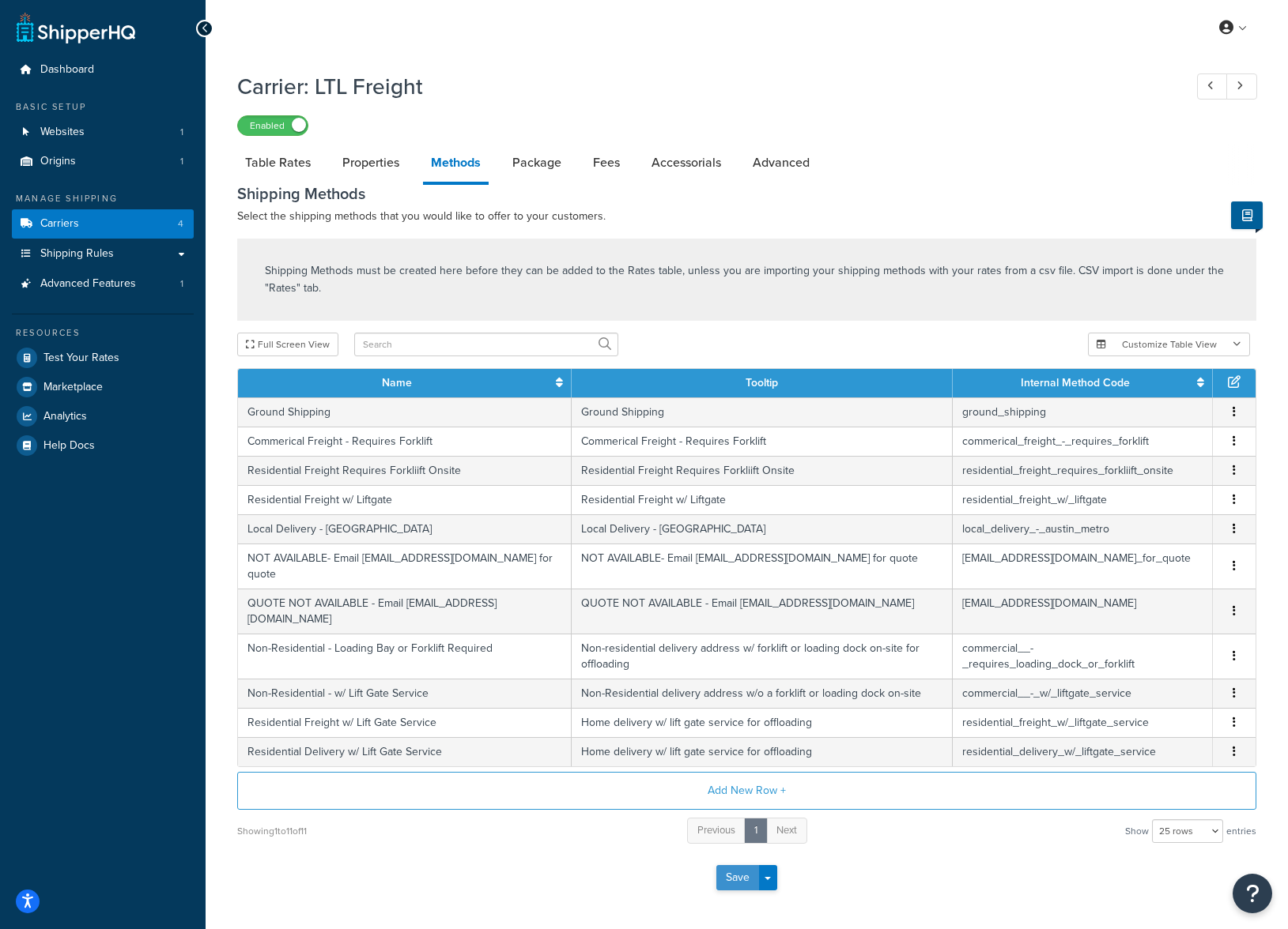
click at [741, 866] on button "Save" at bounding box center [737, 878] width 42 height 25
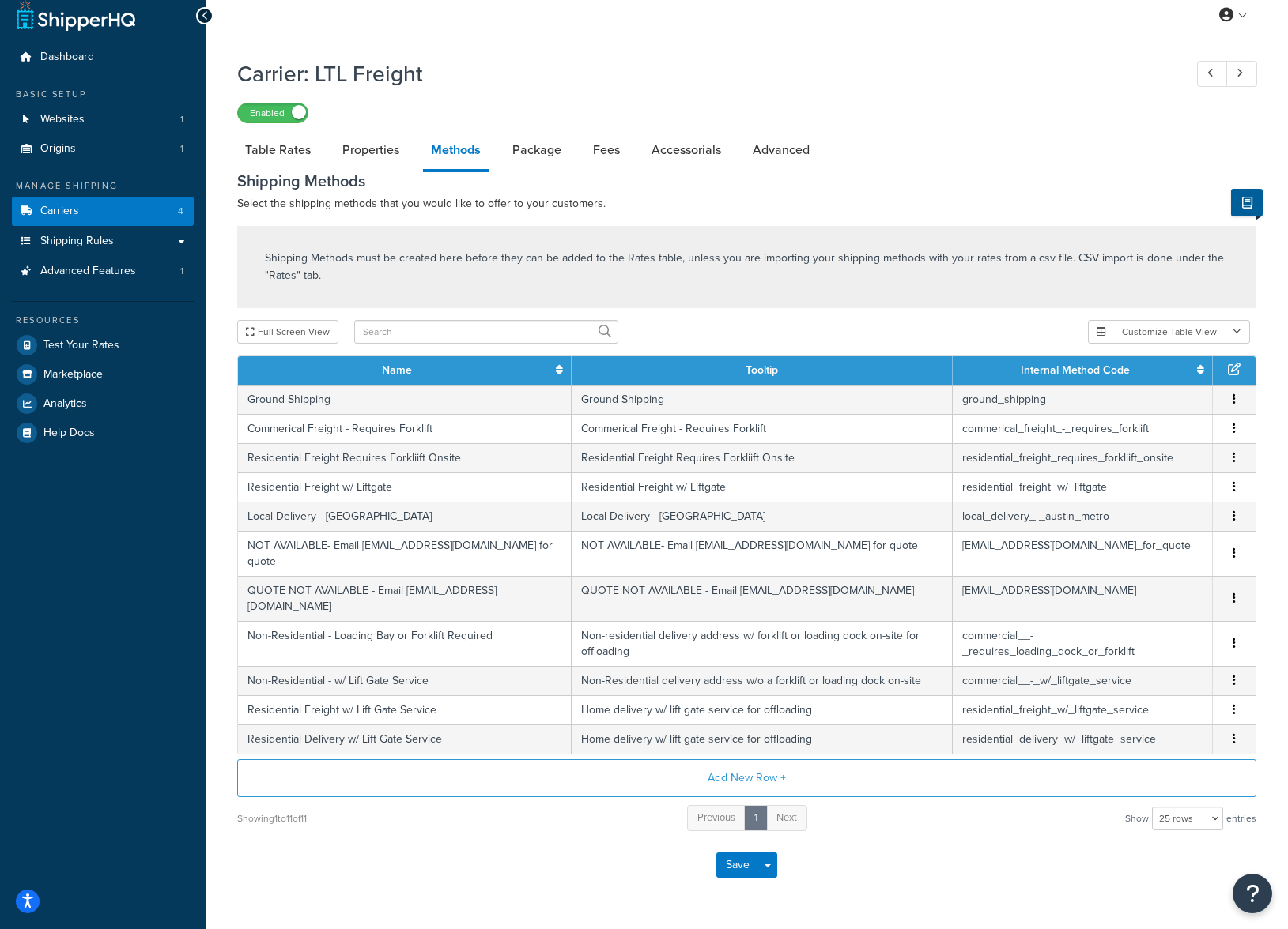
scroll to position [13, 0]
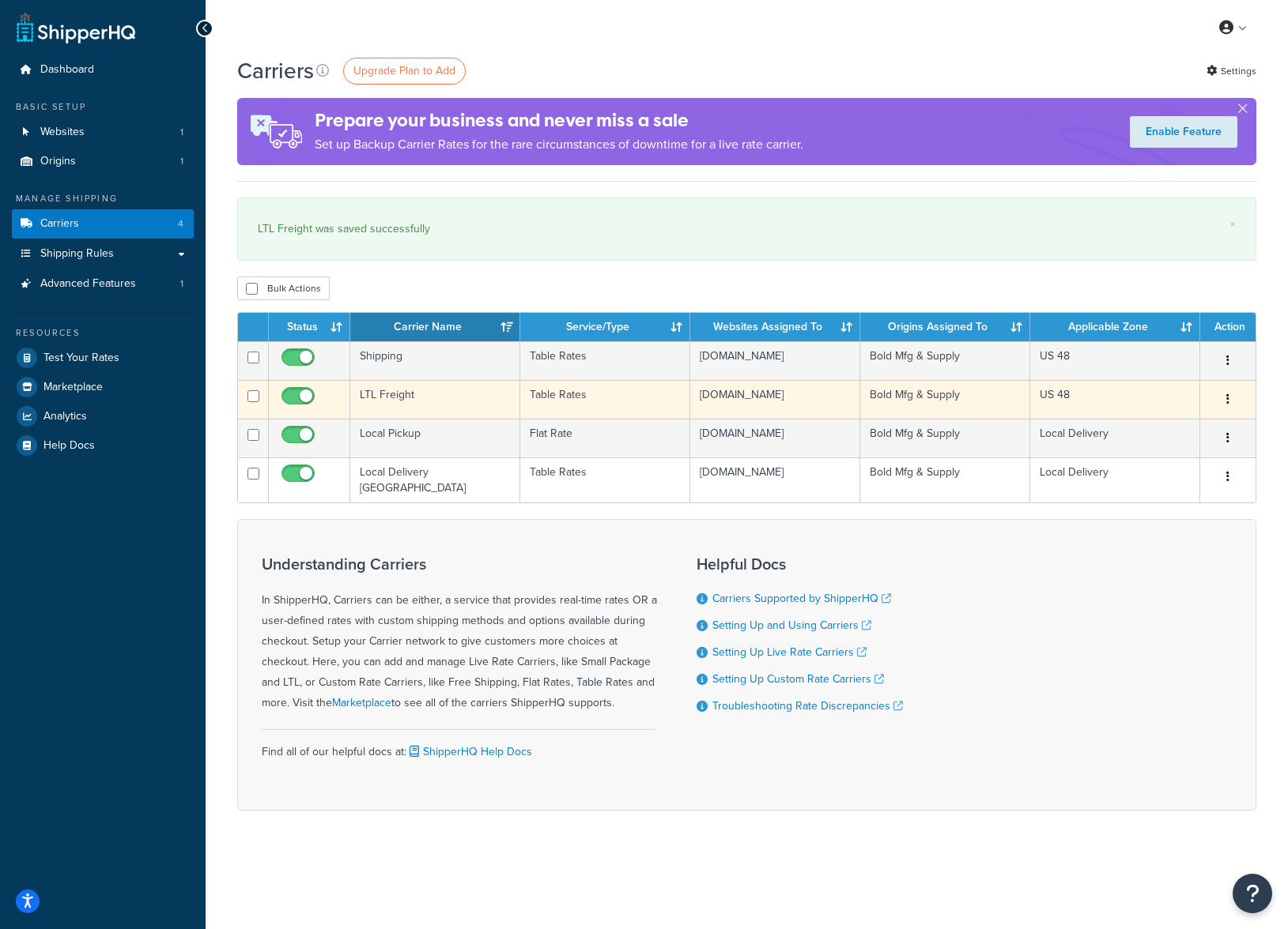
click at [399, 403] on td "LTL Freight" at bounding box center [434, 400] width 170 height 38
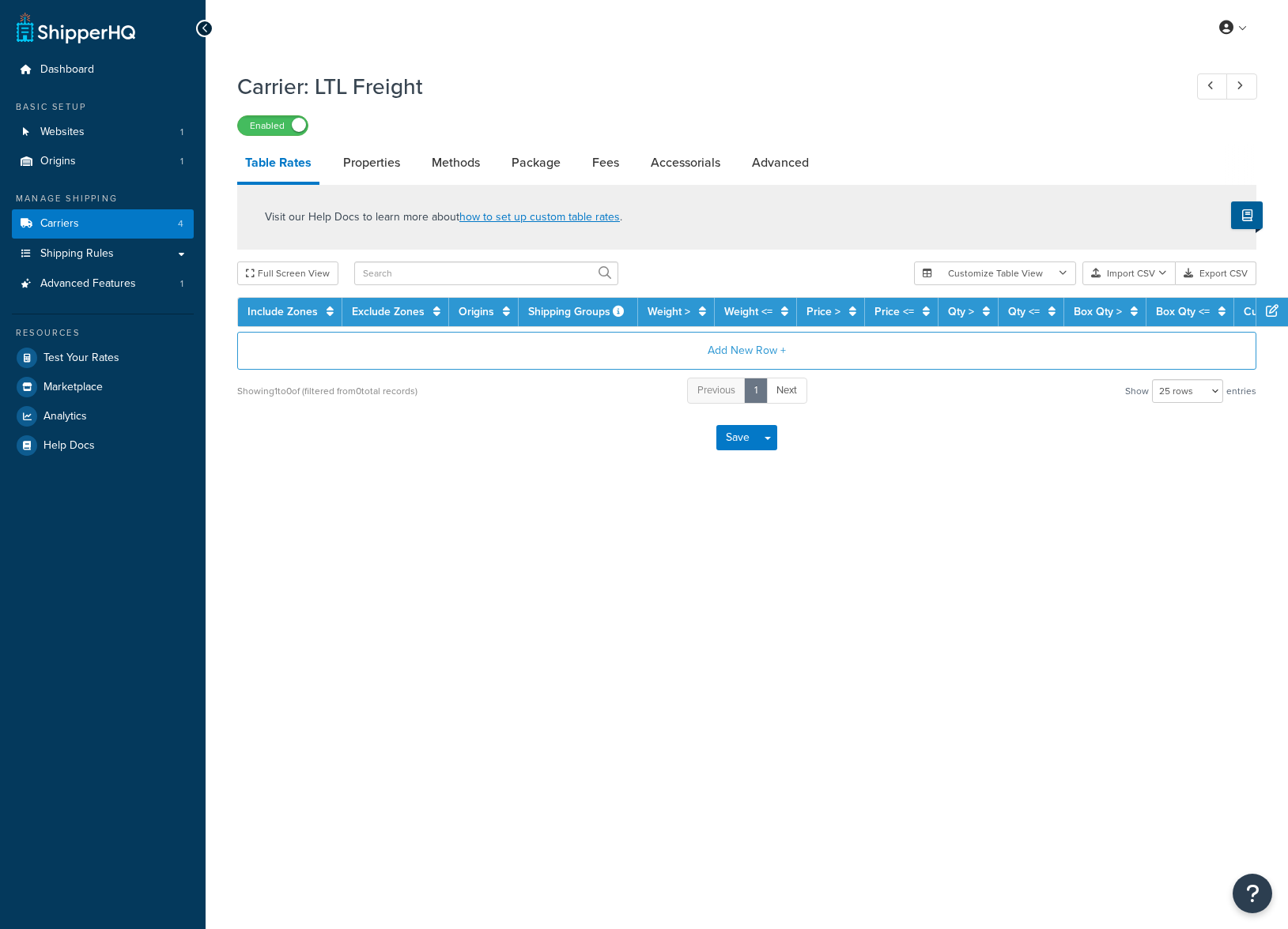
select select "25"
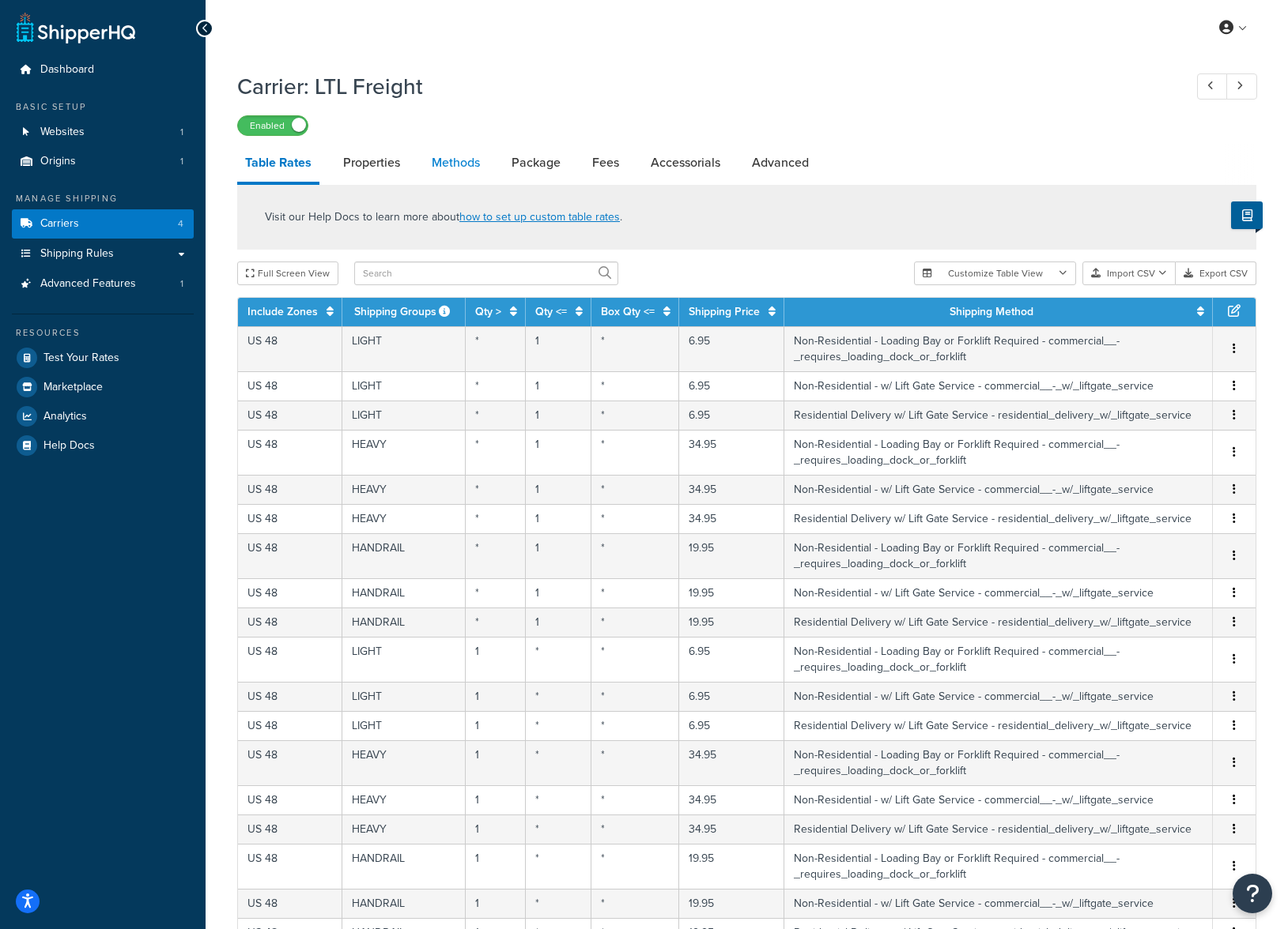
click at [460, 174] on link "Methods" at bounding box center [456, 162] width 64 height 37
select select "25"
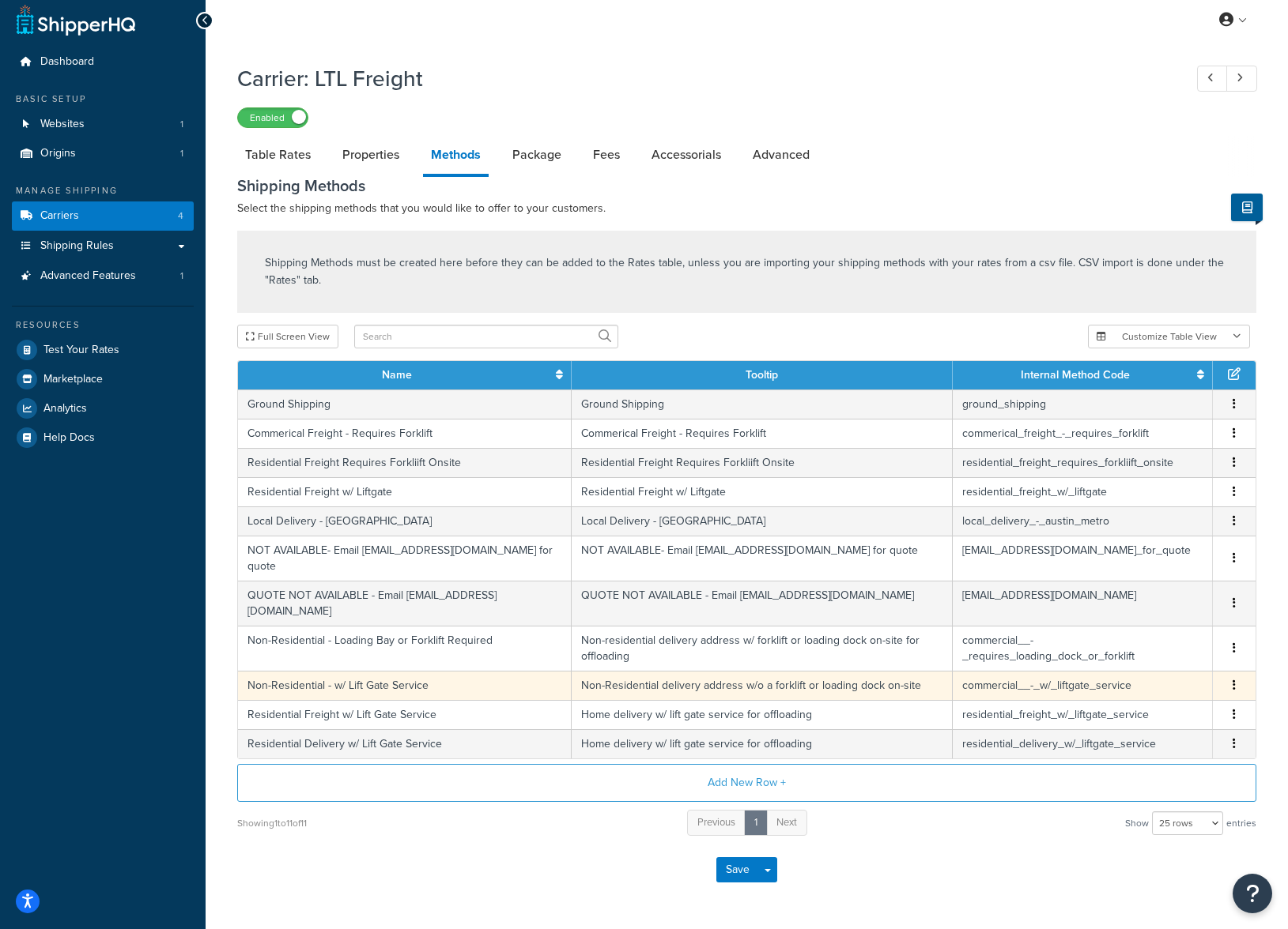
click at [603, 671] on td "Non-Residential delivery address w/o a forklift or loading dock on-site" at bounding box center [762, 685] width 381 height 29
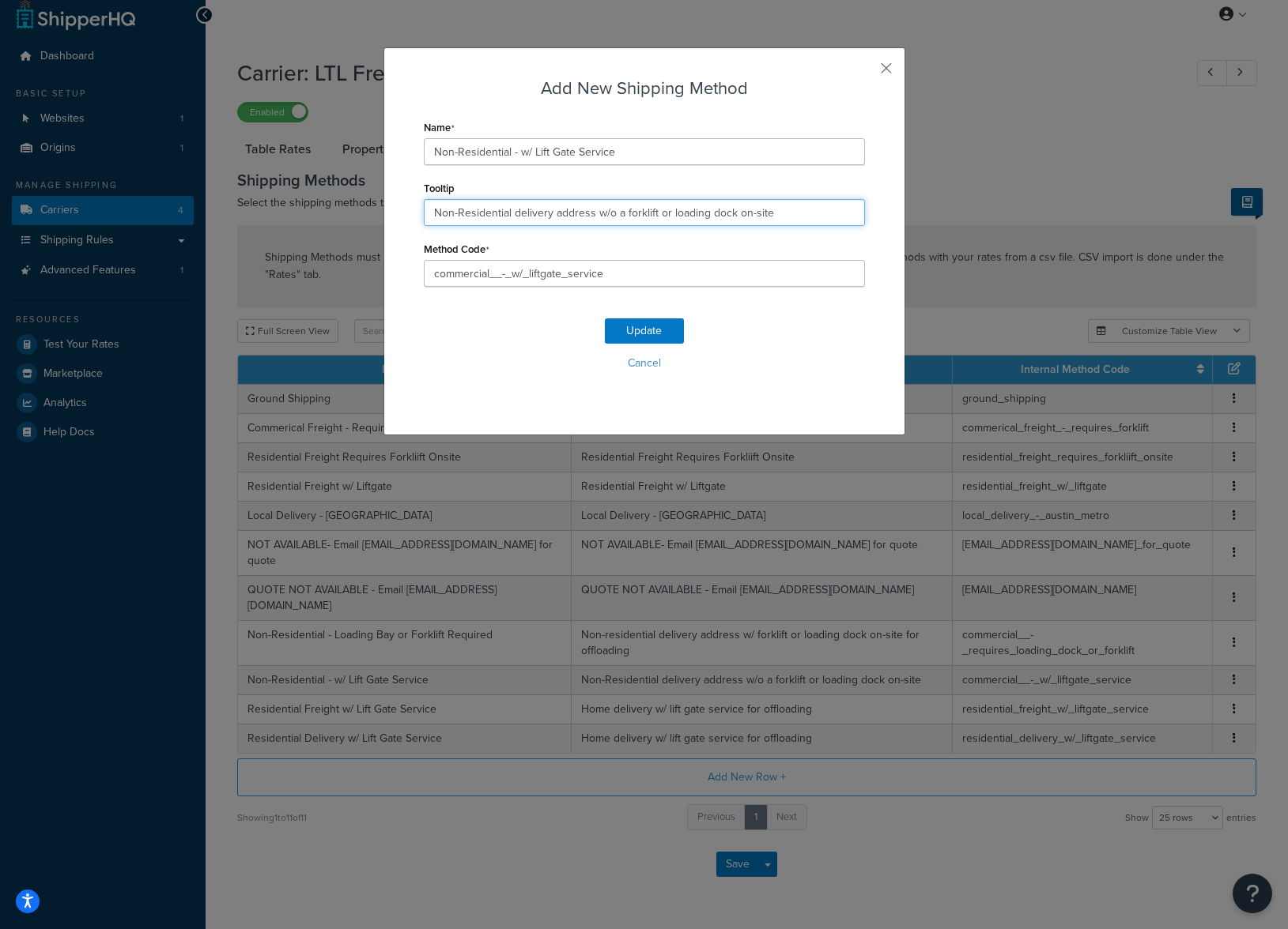
click at [462, 214] on input "Non-Residential delivery address w/o a forklift or loading dock on-site" at bounding box center [644, 212] width 441 height 27
type input "Non-residential delivery address w/o a forklift or loading dock on-site"
click at [645, 337] on button "Update" at bounding box center [644, 330] width 79 height 25
